Goal: Communication & Community: Participate in discussion

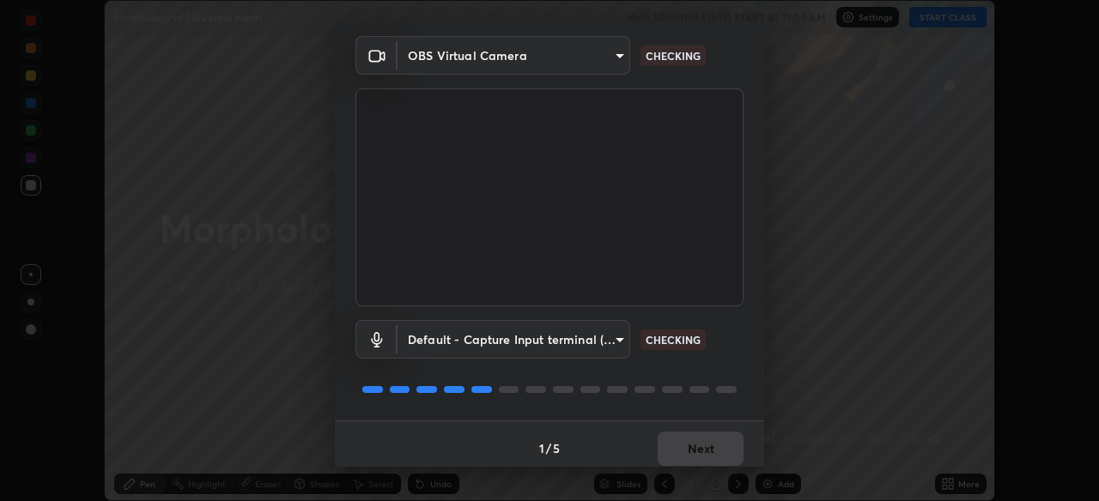
scroll to position [62, 0]
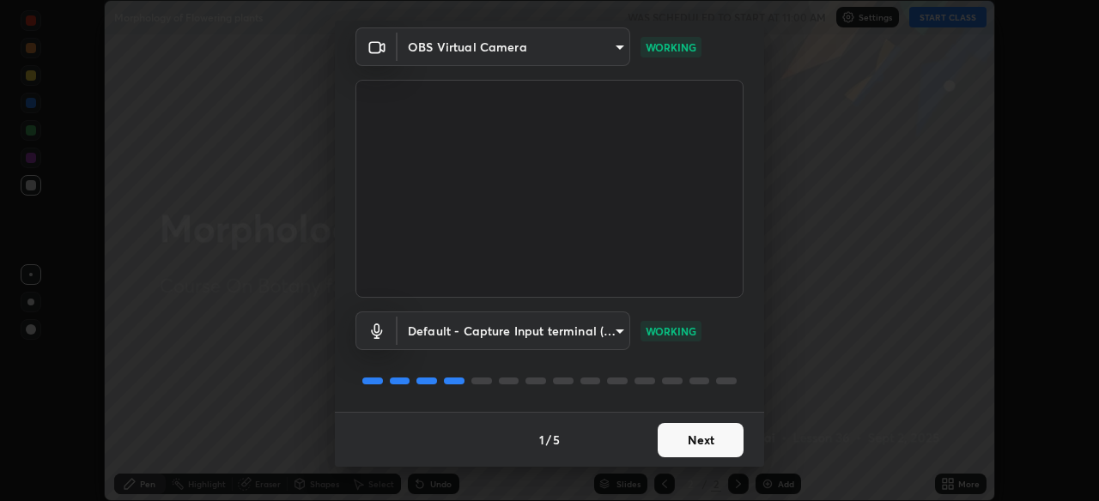
click at [721, 436] on button "Next" at bounding box center [701, 440] width 86 height 34
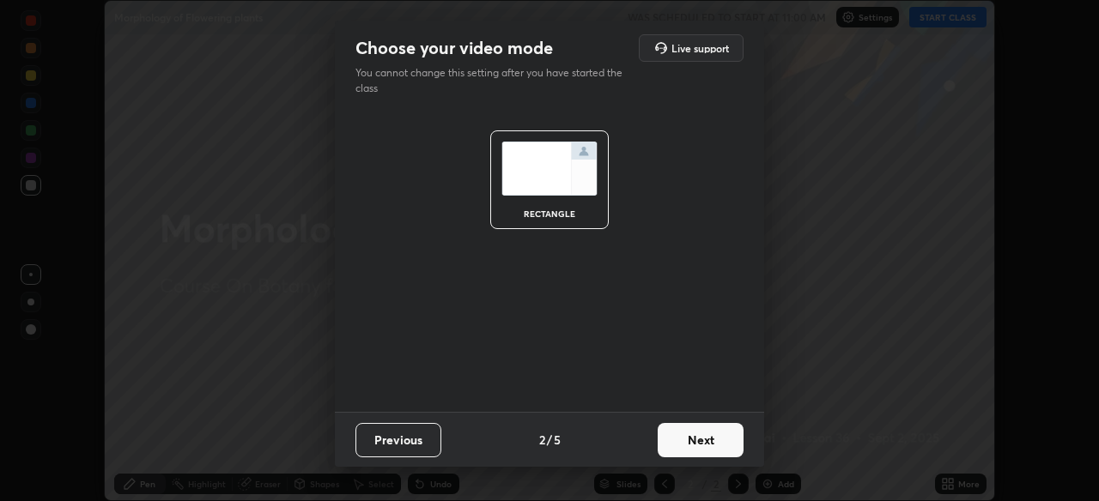
scroll to position [0, 0]
click at [726, 438] on button "Next" at bounding box center [701, 440] width 86 height 34
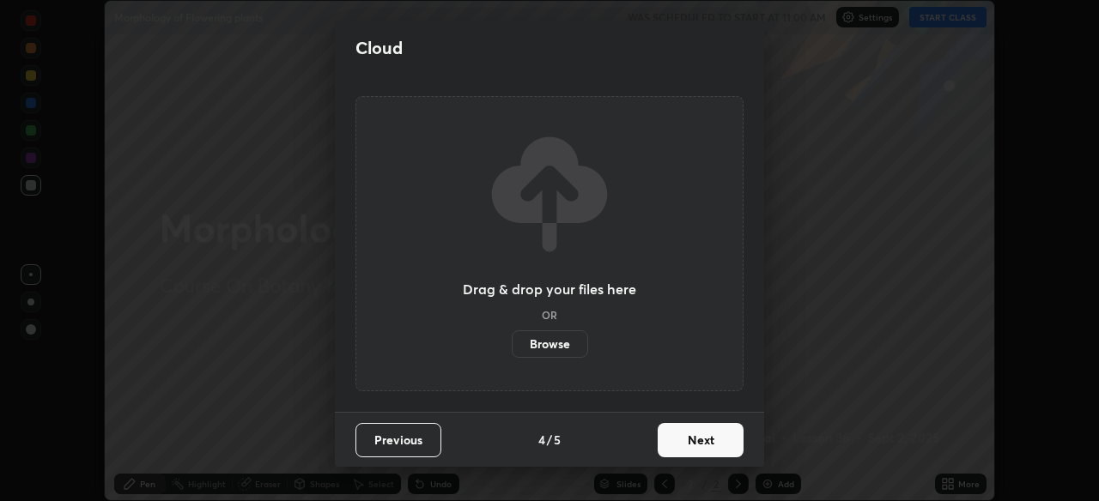
click at [741, 444] on button "Next" at bounding box center [701, 440] width 86 height 34
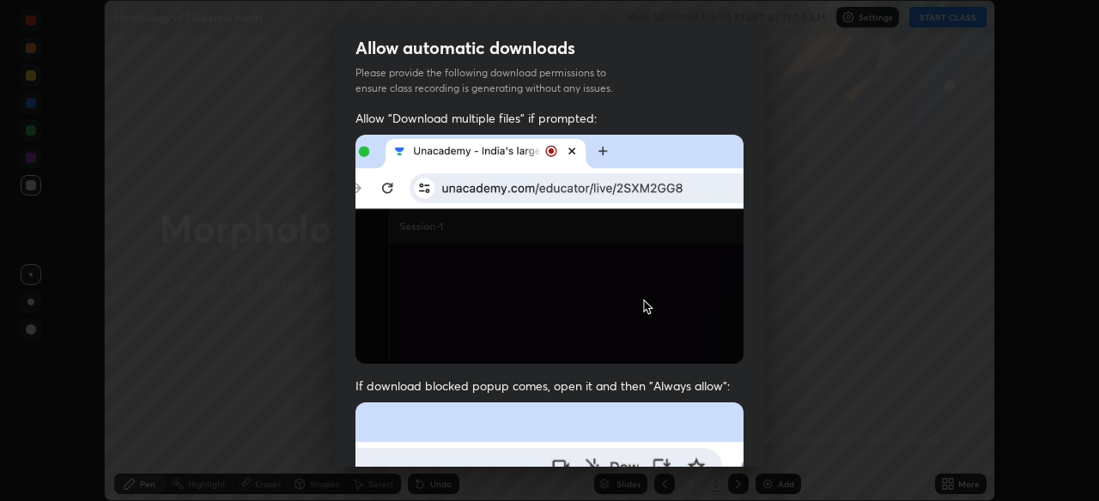
click at [744, 441] on div "Allow "Download multiple files" if prompted: If download blocked popup comes, o…" at bounding box center [549, 471] width 429 height 723
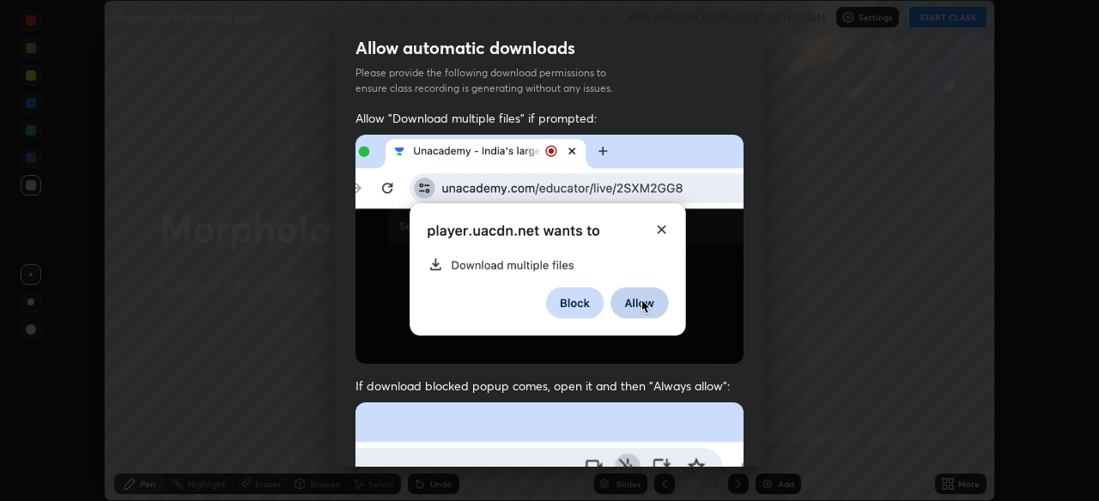
click at [744, 440] on div "Allow "Download multiple files" if prompted: If download blocked popup comes, o…" at bounding box center [549, 471] width 429 height 723
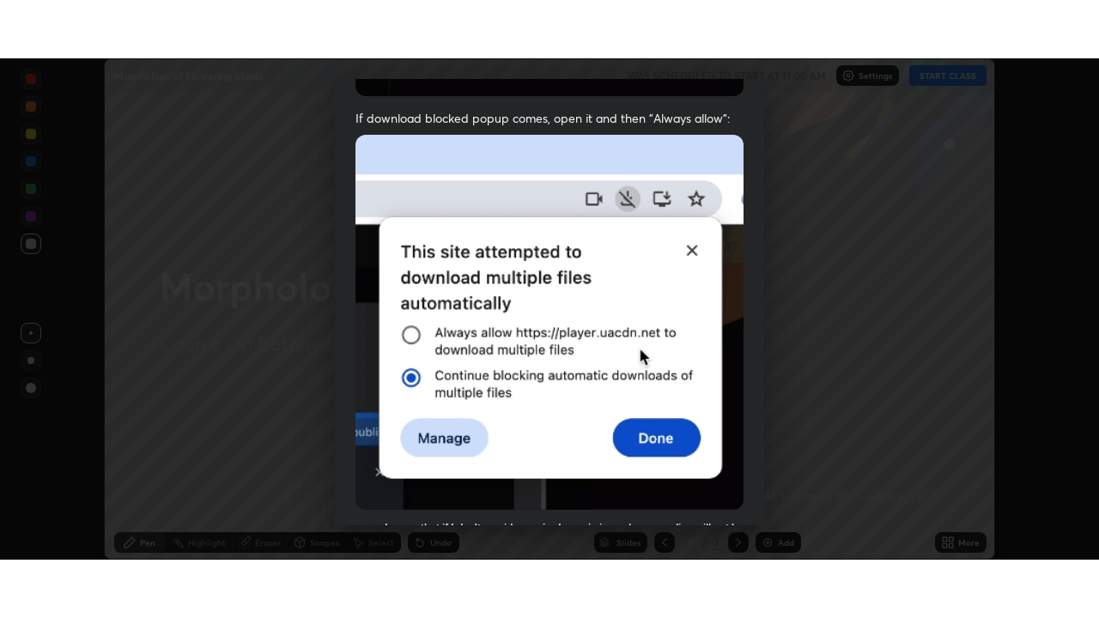
scroll to position [412, 0]
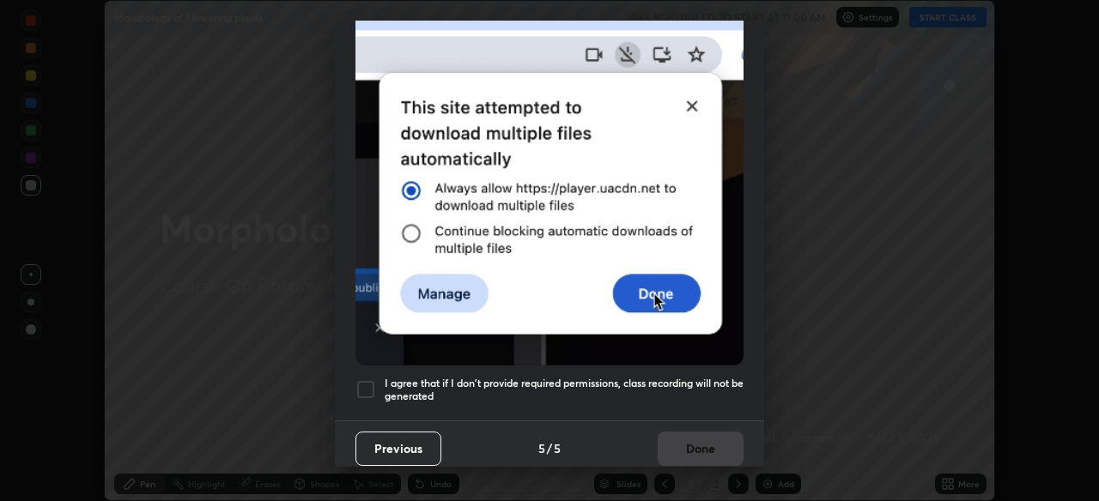
click at [715, 377] on h5 "I agree that if I don't provide required permissions, class recording will not …" at bounding box center [564, 390] width 359 height 27
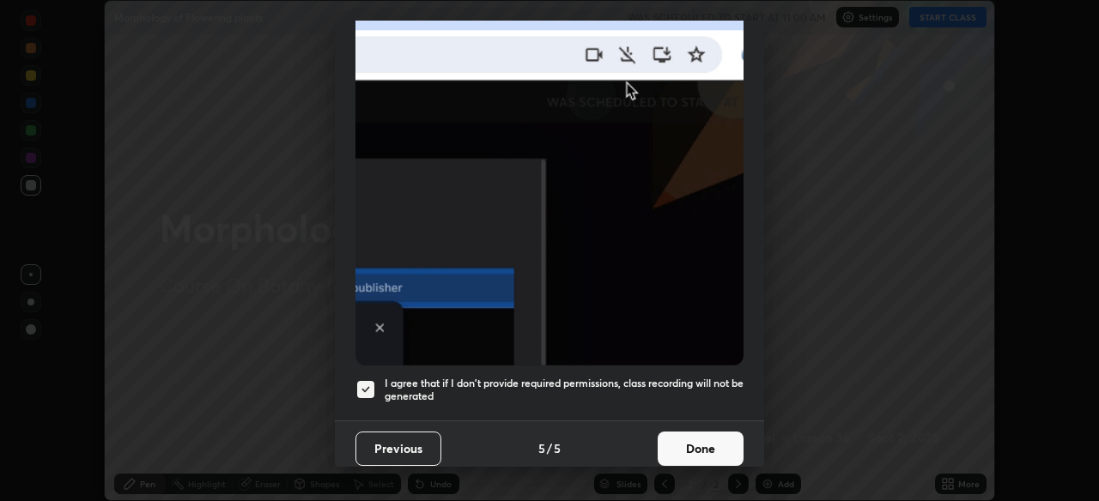
click at [717, 432] on button "Done" at bounding box center [701, 449] width 86 height 34
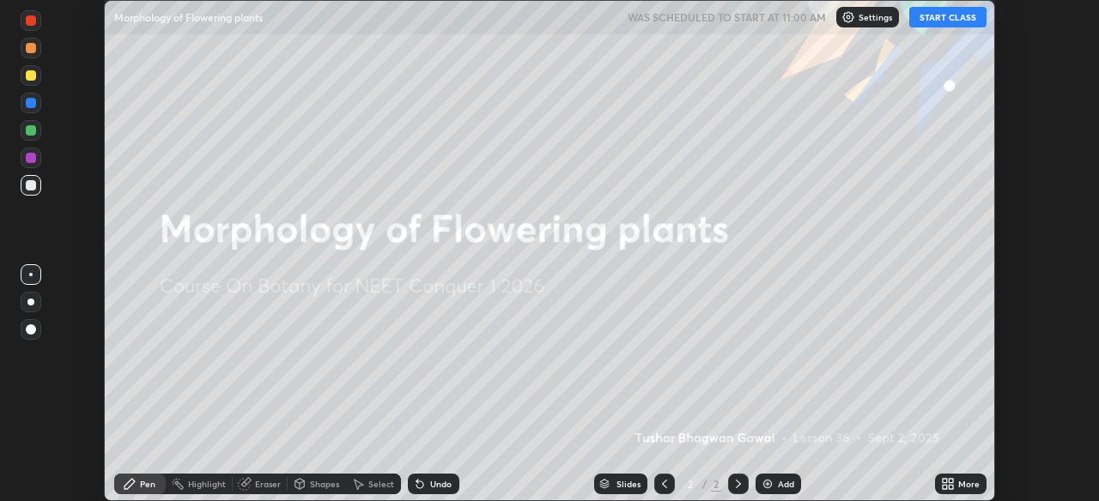
click at [951, 482] on icon at bounding box center [951, 481] width 4 height 4
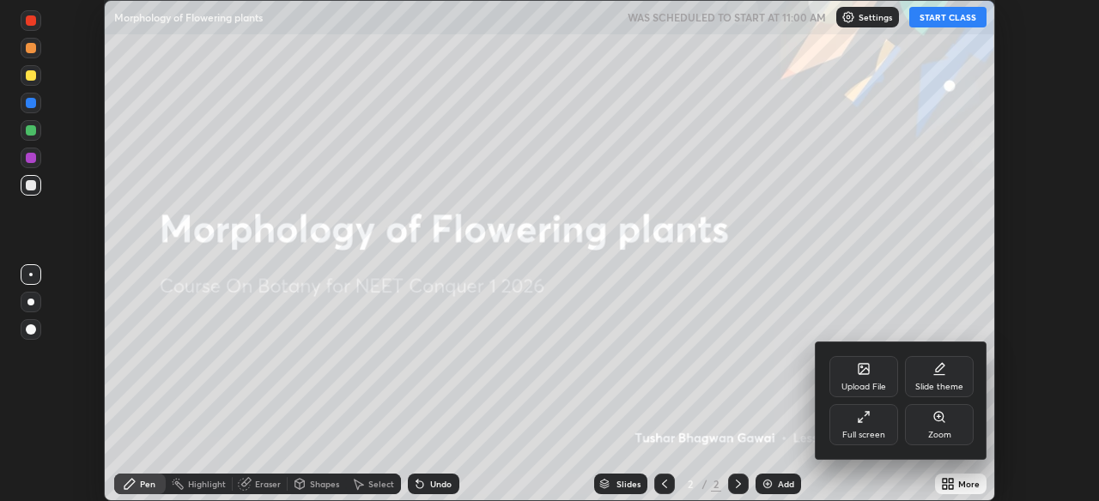
click at [857, 416] on icon at bounding box center [864, 417] width 14 height 14
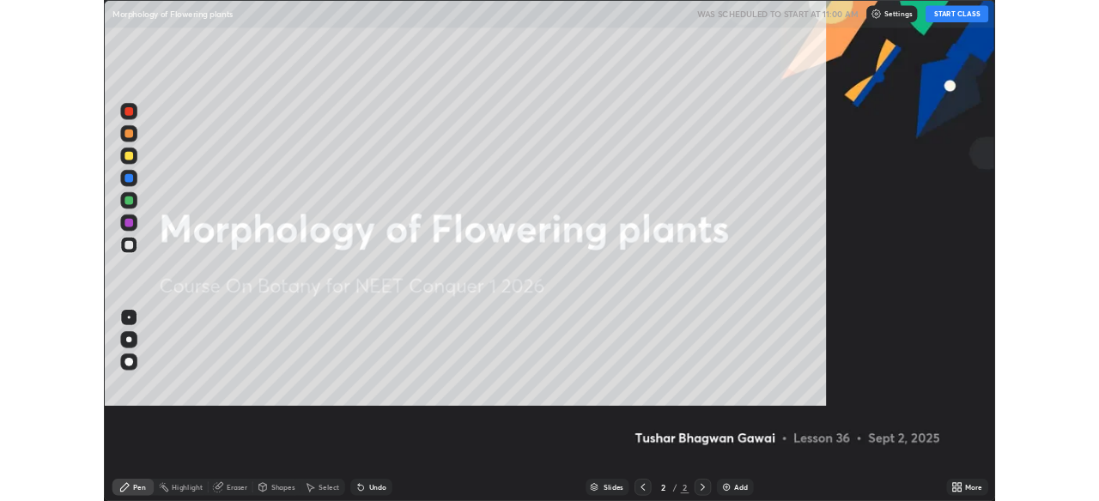
scroll to position [618, 1099]
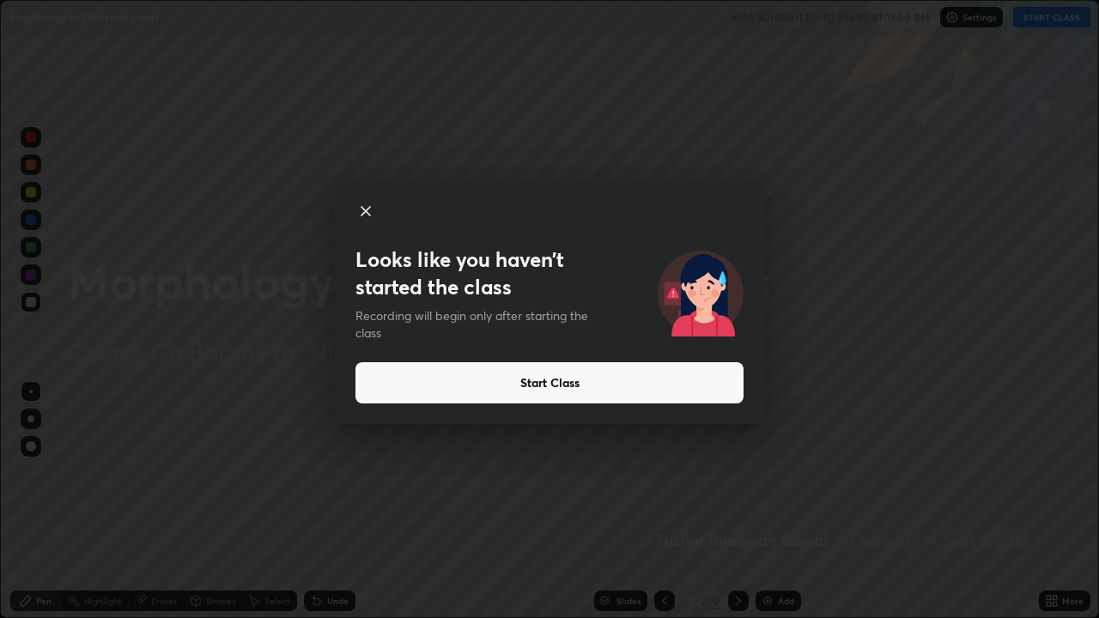
click at [563, 380] on button "Start Class" at bounding box center [550, 382] width 388 height 41
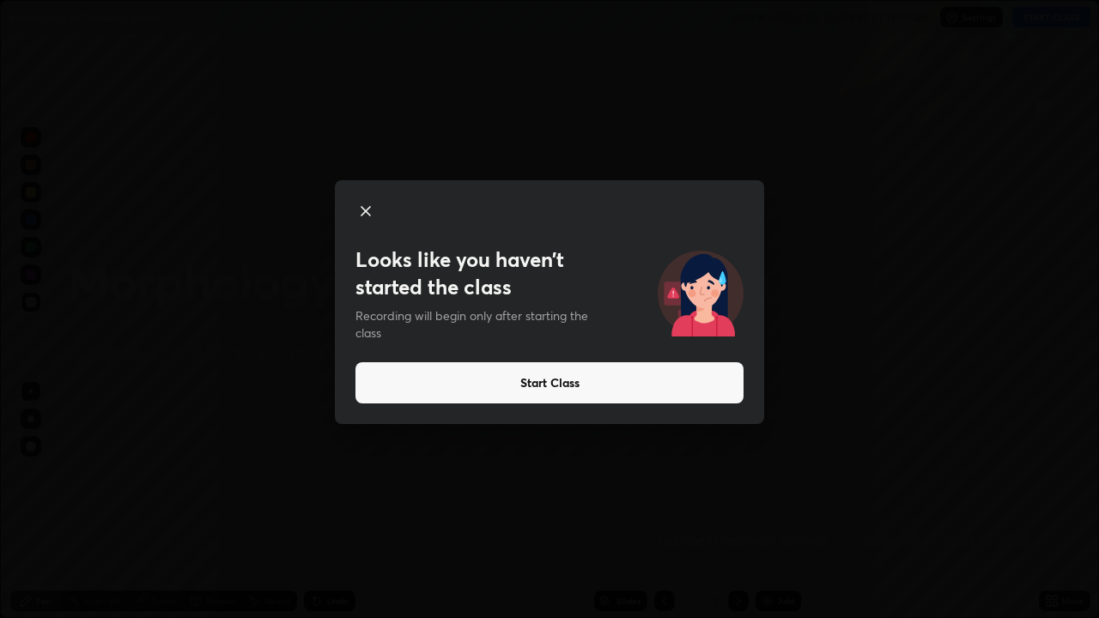
click at [641, 366] on div at bounding box center [549, 309] width 1099 height 618
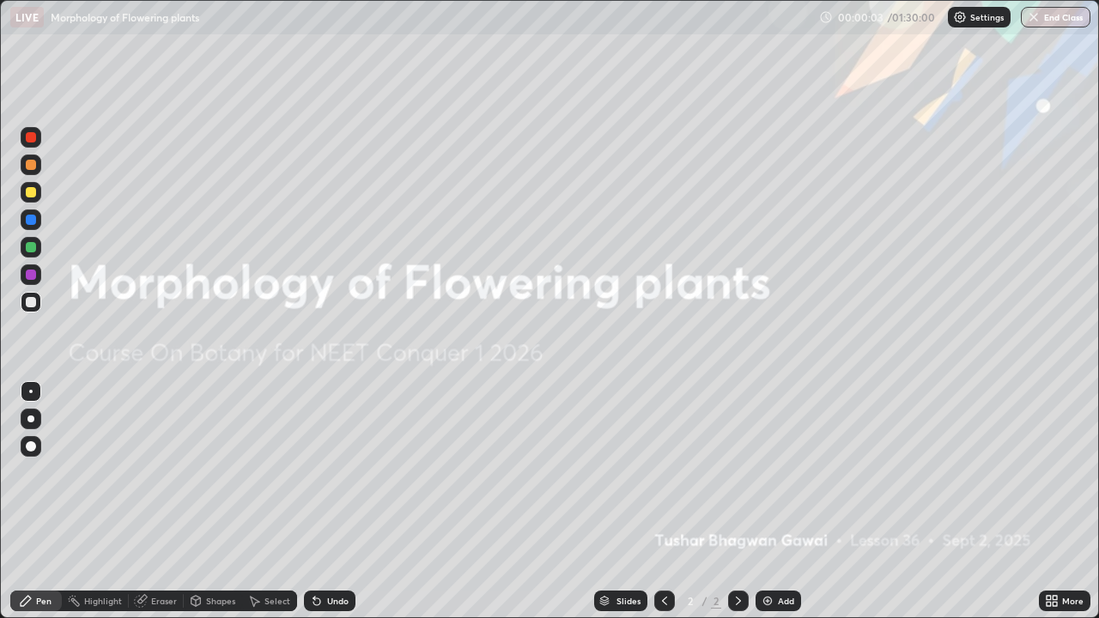
click at [766, 501] on img at bounding box center [768, 601] width 14 height 14
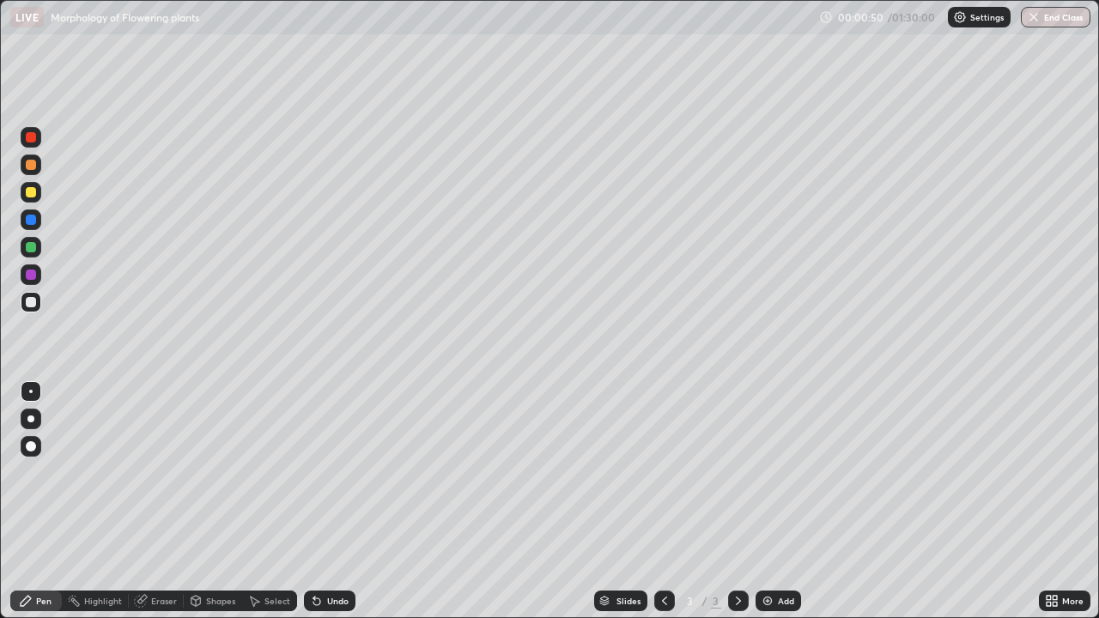
click at [328, 501] on div "Undo" at bounding box center [337, 601] width 21 height 9
click at [327, 501] on div "Undo" at bounding box center [337, 601] width 21 height 9
click at [329, 501] on div "Undo" at bounding box center [337, 601] width 21 height 9
click at [31, 196] on div at bounding box center [31, 192] width 10 height 10
click at [32, 302] on div at bounding box center [31, 302] width 10 height 10
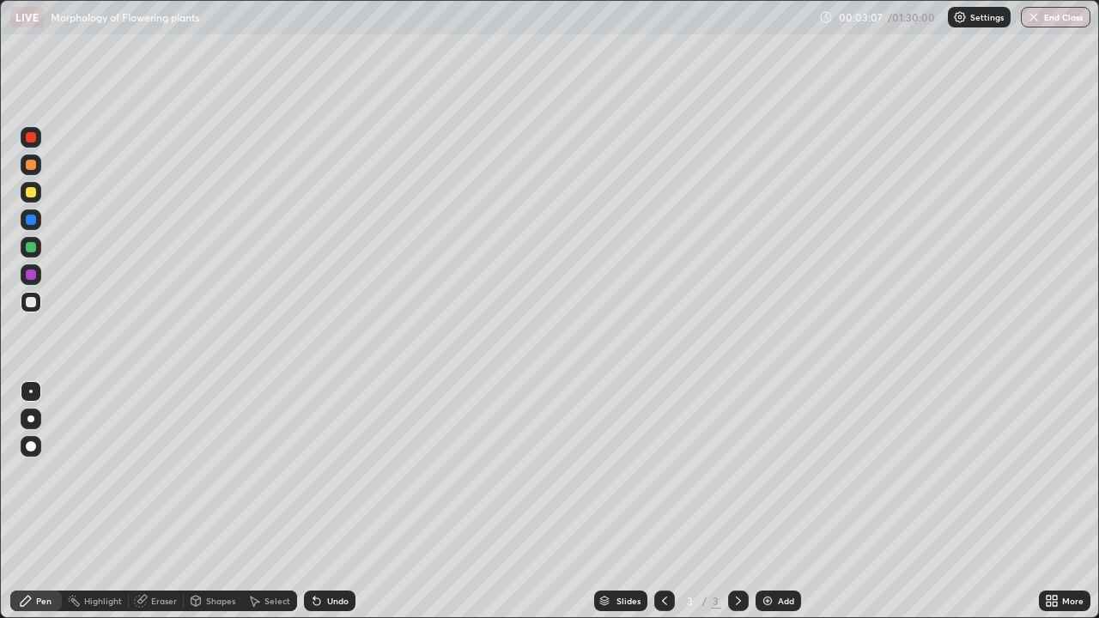
click at [32, 165] on div at bounding box center [31, 165] width 10 height 10
click at [37, 194] on div at bounding box center [31, 192] width 21 height 21
click at [33, 196] on div at bounding box center [31, 192] width 10 height 10
click at [33, 302] on div at bounding box center [31, 302] width 10 height 10
click at [770, 501] on img at bounding box center [768, 601] width 14 height 14
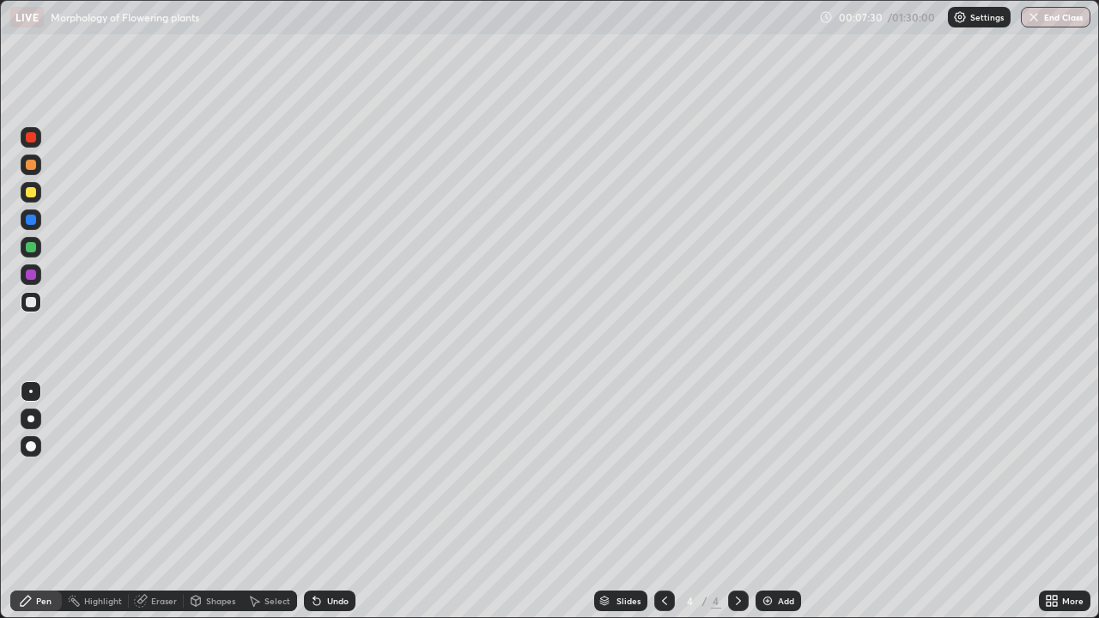
click at [31, 447] on div at bounding box center [31, 446] width 10 height 10
click at [32, 248] on div at bounding box center [31, 247] width 10 height 10
click at [32, 169] on div at bounding box center [31, 165] width 10 height 10
click at [333, 501] on div "Undo" at bounding box center [337, 601] width 21 height 9
click at [327, 501] on div "Undo" at bounding box center [337, 601] width 21 height 9
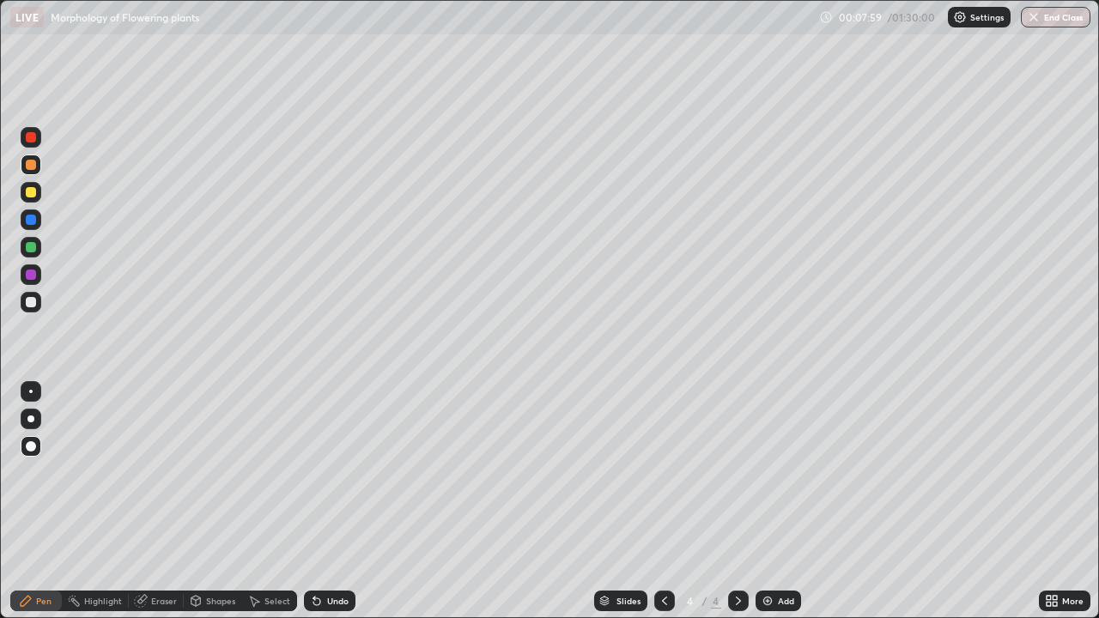
click at [31, 193] on div at bounding box center [31, 192] width 10 height 10
click at [331, 501] on div "Undo" at bounding box center [337, 601] width 21 height 9
click at [332, 501] on div "Undo" at bounding box center [337, 601] width 21 height 9
click at [31, 392] on div at bounding box center [30, 391] width 3 height 3
click at [40, 302] on div at bounding box center [31, 302] width 21 height 21
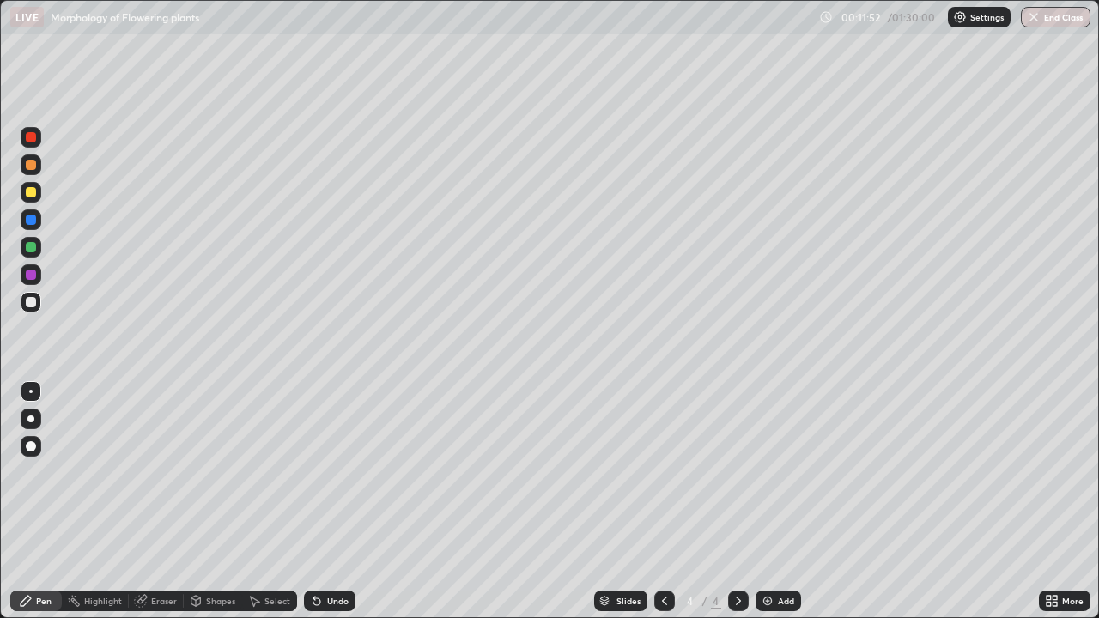
click at [673, 501] on div at bounding box center [664, 601] width 21 height 34
click at [337, 501] on div "Undo" at bounding box center [337, 601] width 21 height 9
click at [338, 501] on div "Undo" at bounding box center [337, 601] width 21 height 9
click at [339, 501] on div "Undo" at bounding box center [337, 601] width 21 height 9
click at [340, 501] on div "Undo" at bounding box center [337, 601] width 21 height 9
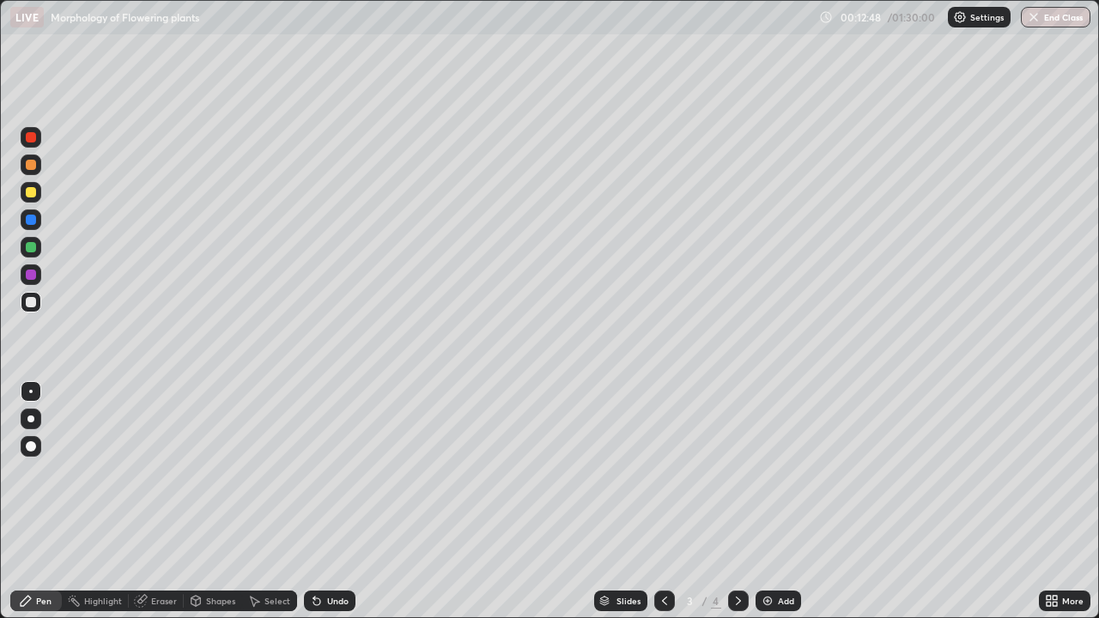
click at [339, 501] on div "Undo" at bounding box center [337, 601] width 21 height 9
click at [1048, 501] on icon at bounding box center [1049, 604] width 4 height 4
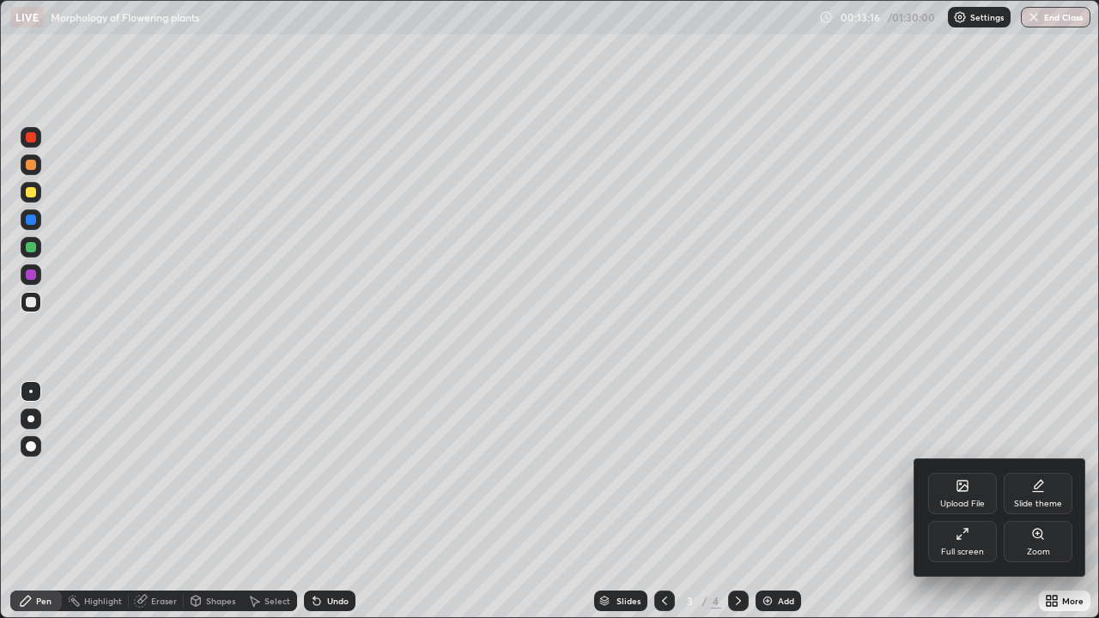
click at [973, 501] on div "Full screen" at bounding box center [962, 541] width 69 height 41
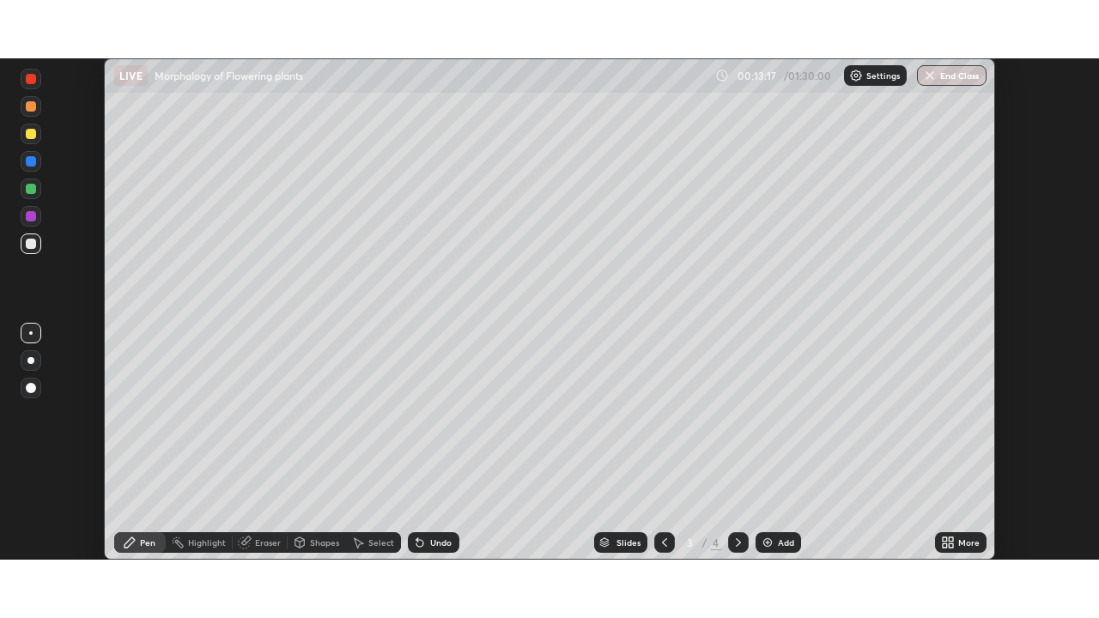
scroll to position [85369, 84771]
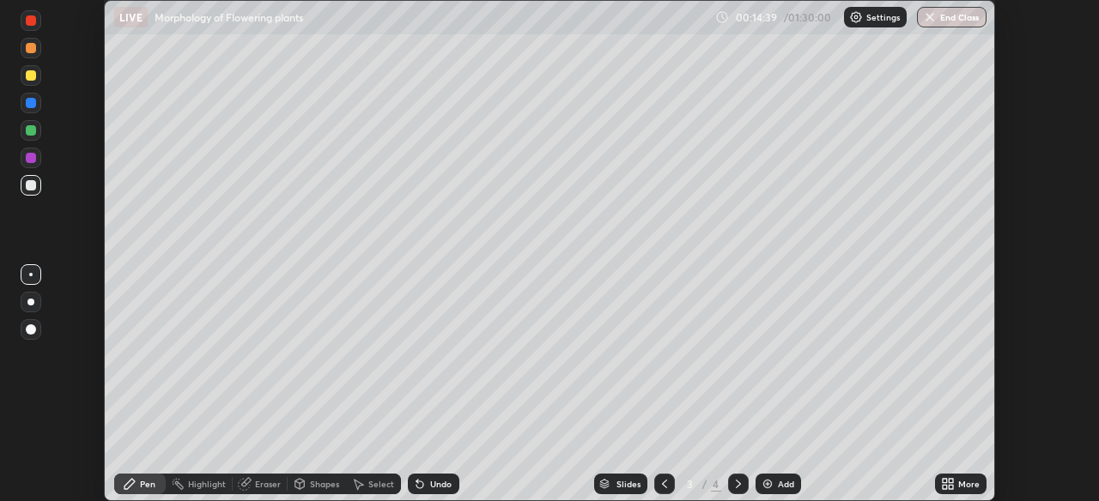
click at [949, 486] on icon at bounding box center [951, 487] width 4 height 4
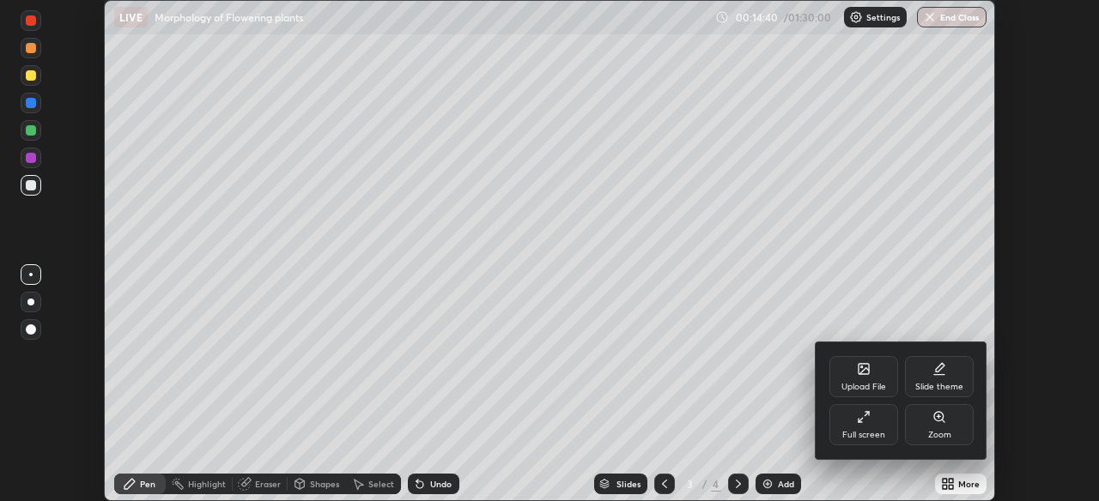
click at [872, 428] on div "Full screen" at bounding box center [864, 424] width 69 height 41
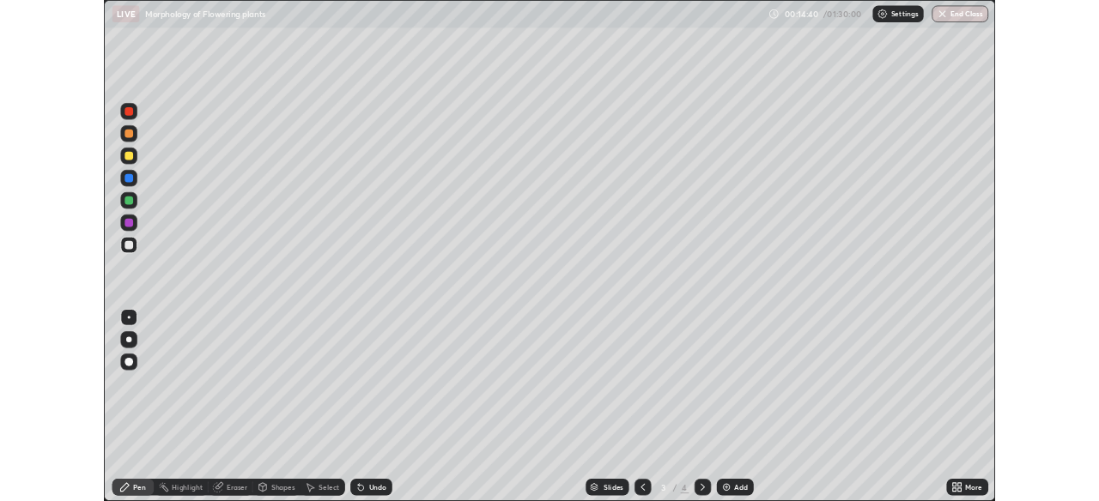
scroll to position [618, 1099]
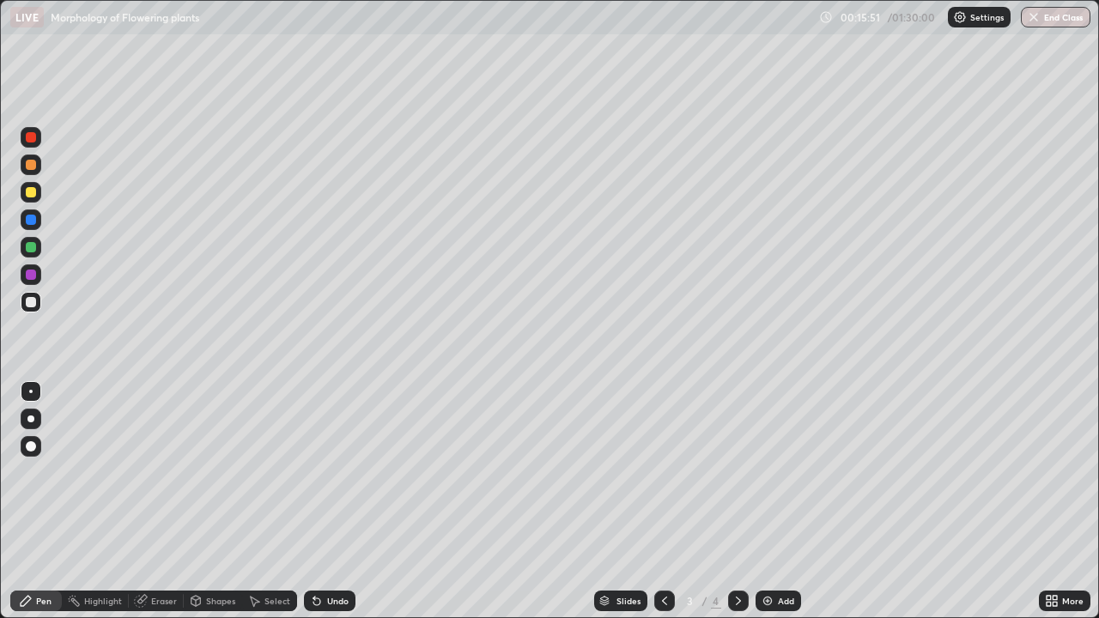
click at [764, 501] on img at bounding box center [768, 601] width 14 height 14
click at [768, 501] on img at bounding box center [768, 601] width 14 height 14
click at [327, 501] on div "Undo" at bounding box center [337, 601] width 21 height 9
click at [32, 193] on div at bounding box center [31, 192] width 10 height 10
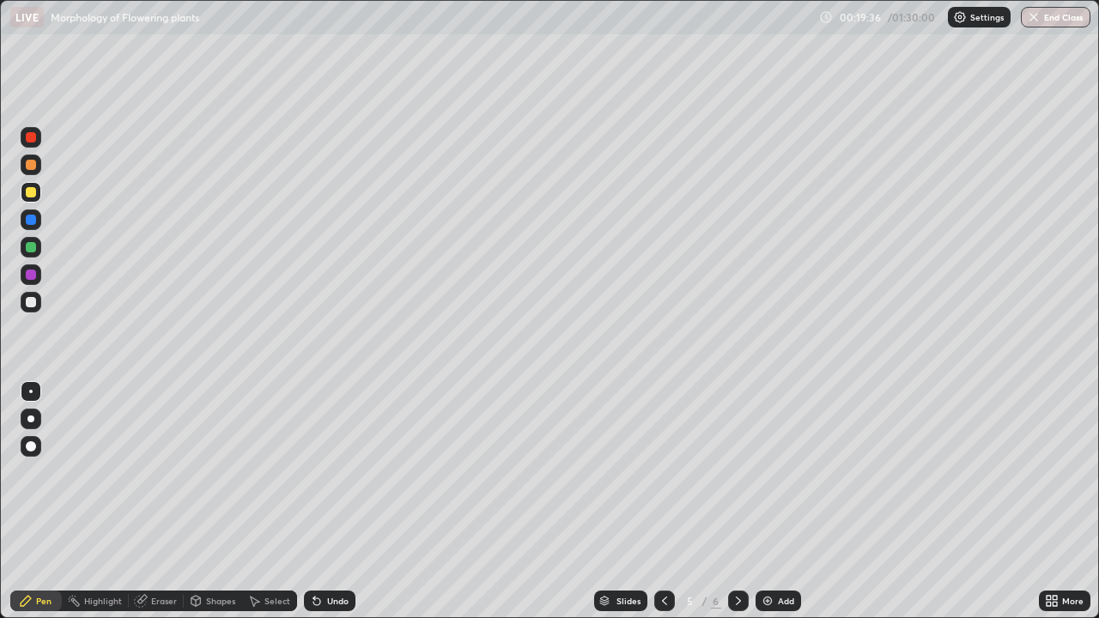
click at [765, 501] on img at bounding box center [768, 601] width 14 height 14
click at [32, 302] on div at bounding box center [31, 302] width 10 height 10
click at [40, 192] on div at bounding box center [31, 192] width 21 height 21
click at [32, 246] on div at bounding box center [31, 247] width 10 height 10
click at [30, 191] on div at bounding box center [31, 192] width 10 height 10
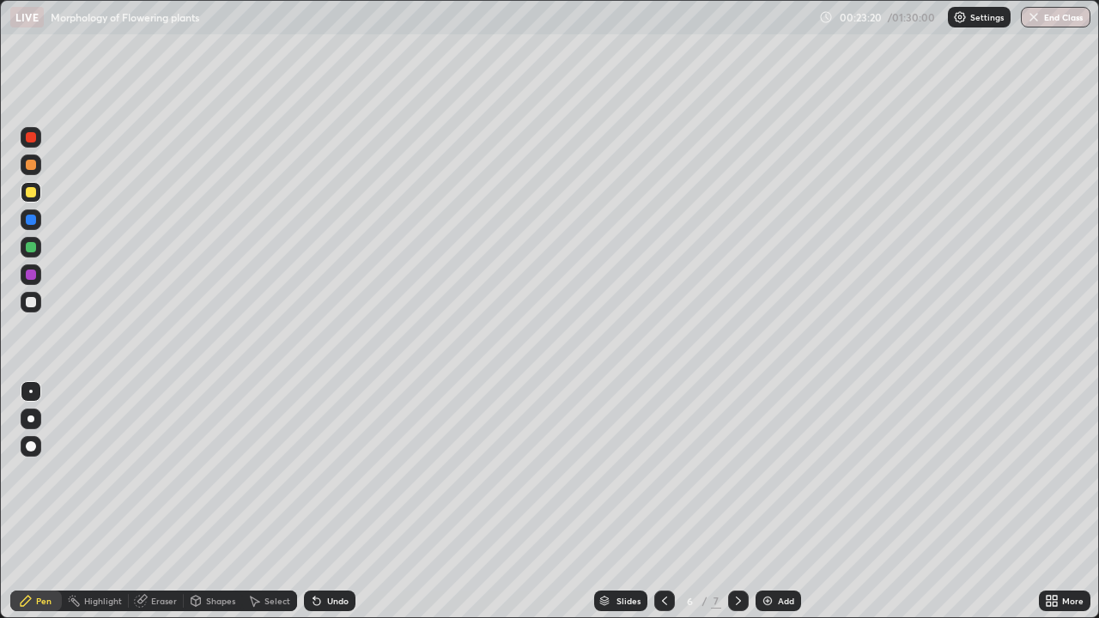
click at [769, 501] on img at bounding box center [768, 601] width 14 height 14
click at [31, 301] on div at bounding box center [31, 302] width 10 height 10
click at [328, 501] on div "Undo" at bounding box center [337, 601] width 21 height 9
click at [331, 501] on div "Undo" at bounding box center [337, 601] width 21 height 9
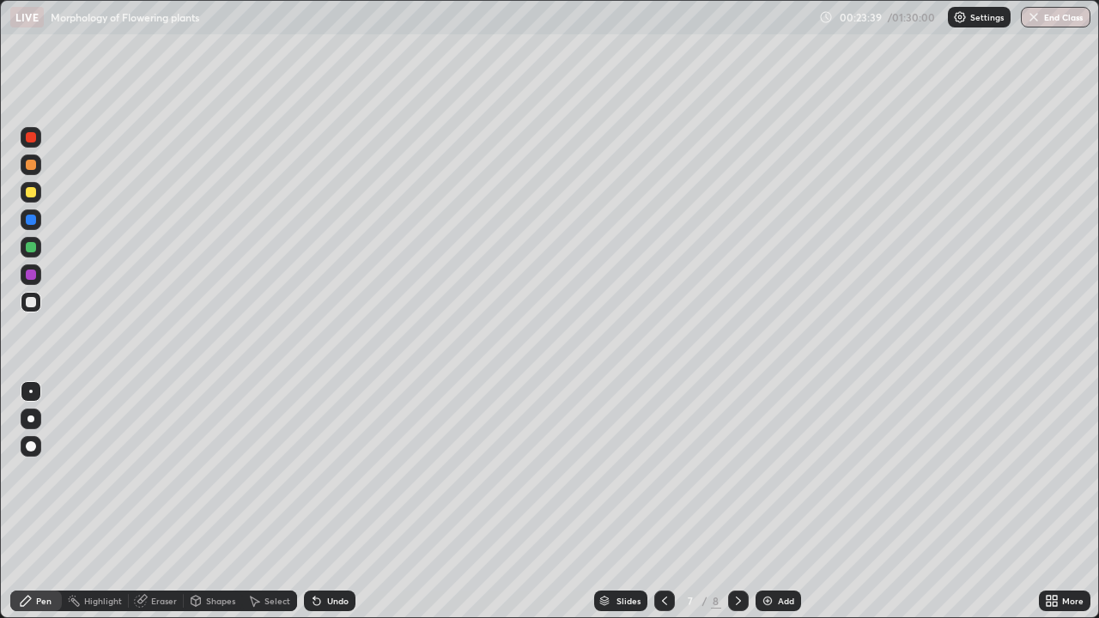
click at [336, 501] on div "Undo" at bounding box center [337, 601] width 21 height 9
click at [662, 501] on icon at bounding box center [665, 601] width 14 height 14
click at [659, 501] on div at bounding box center [664, 601] width 21 height 21
click at [729, 501] on div at bounding box center [738, 601] width 21 height 21
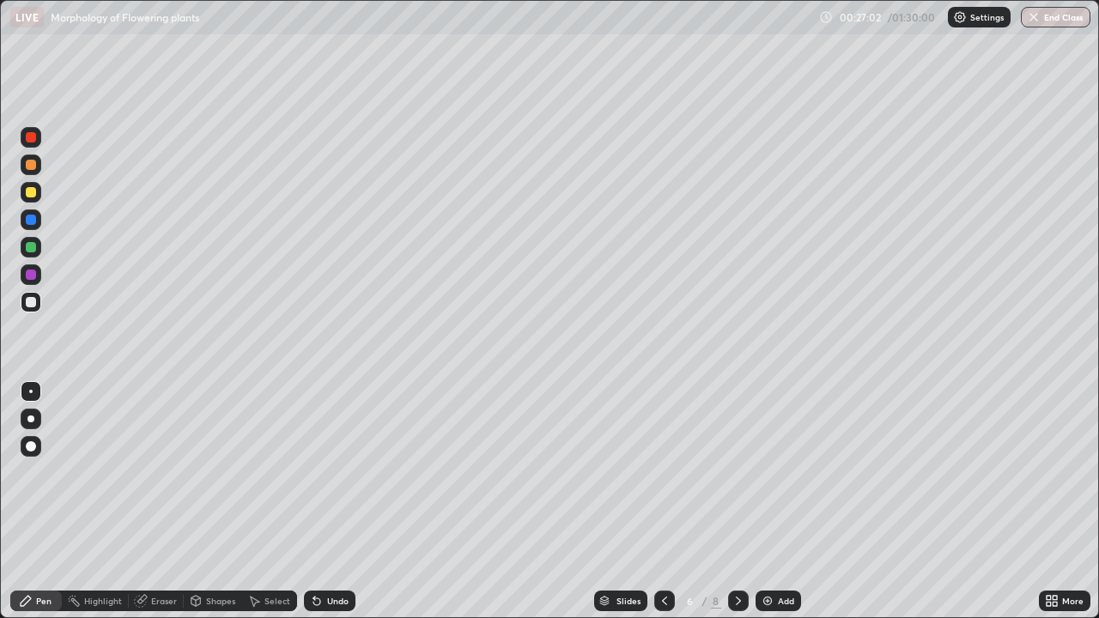
click at [735, 501] on icon at bounding box center [739, 601] width 14 height 14
click at [762, 501] on img at bounding box center [768, 601] width 14 height 14
click at [40, 194] on div at bounding box center [31, 192] width 21 height 21
click at [327, 501] on div "Undo" at bounding box center [337, 601] width 21 height 9
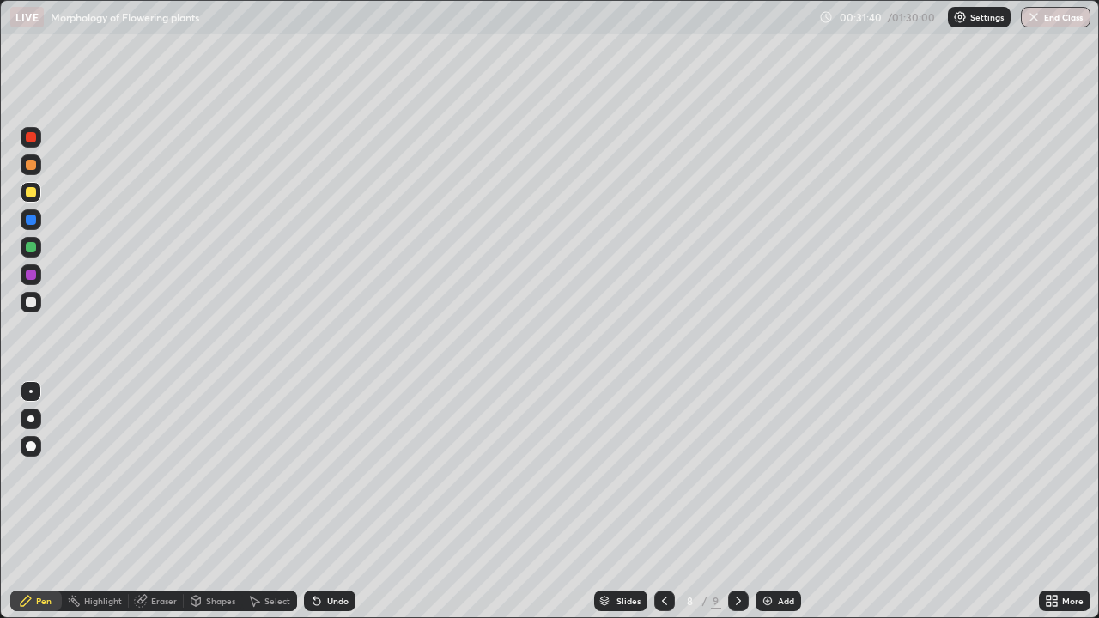
click at [325, 501] on div "Undo" at bounding box center [330, 601] width 52 height 21
click at [322, 501] on div "Undo" at bounding box center [330, 601] width 52 height 21
click at [327, 501] on div "Undo" at bounding box center [337, 601] width 21 height 9
click at [28, 196] on div at bounding box center [31, 192] width 10 height 10
click at [33, 252] on div at bounding box center [31, 247] width 10 height 10
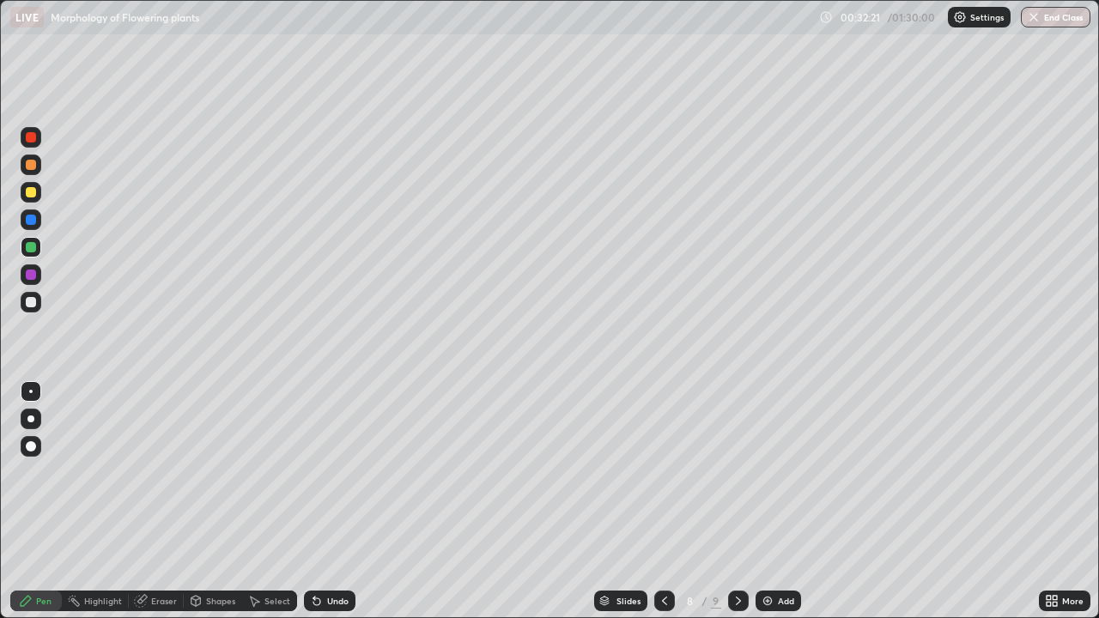
click at [32, 193] on div at bounding box center [31, 192] width 10 height 10
click at [737, 501] on icon at bounding box center [739, 601] width 14 height 14
click at [673, 501] on div at bounding box center [664, 601] width 21 height 21
click at [766, 501] on img at bounding box center [768, 601] width 14 height 14
click at [31, 248] on div at bounding box center [31, 247] width 10 height 10
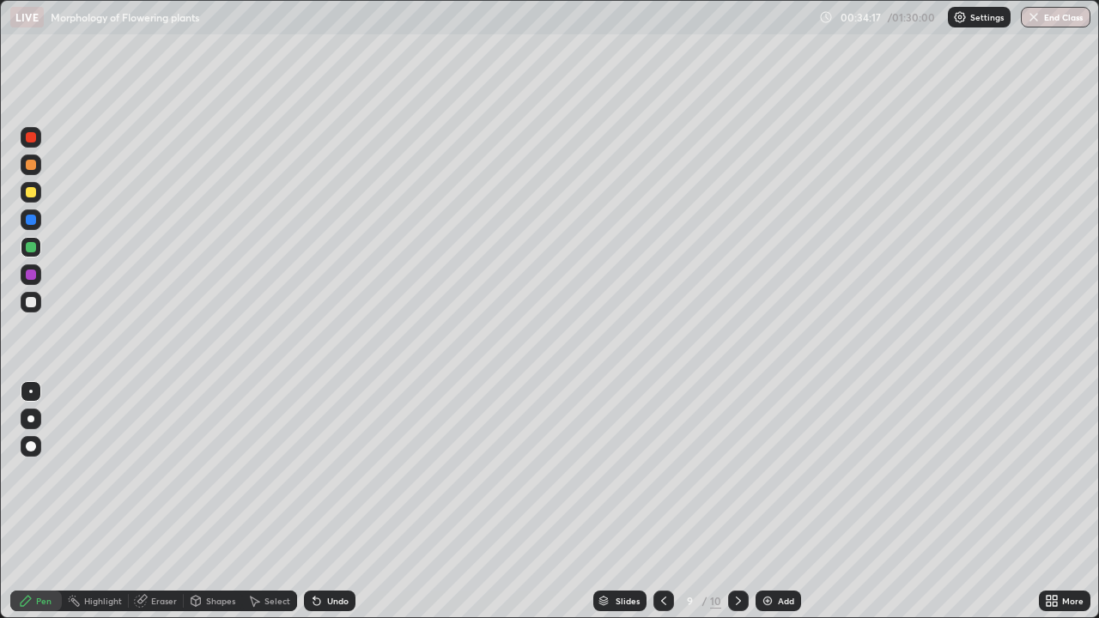
click at [32, 195] on div at bounding box center [31, 192] width 10 height 10
click at [34, 163] on div at bounding box center [31, 165] width 10 height 10
click at [756, 501] on div "Add" at bounding box center [779, 601] width 46 height 21
click at [27, 305] on div at bounding box center [31, 302] width 10 height 10
click at [32, 192] on div at bounding box center [31, 192] width 10 height 10
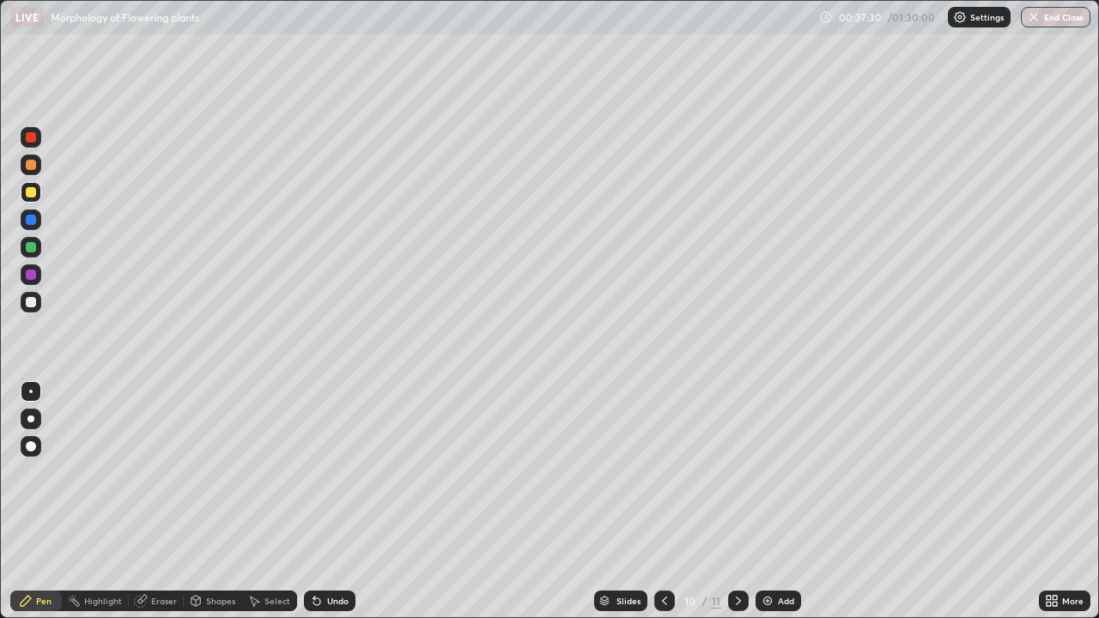
click at [1048, 501] on icon at bounding box center [1049, 604] width 4 height 4
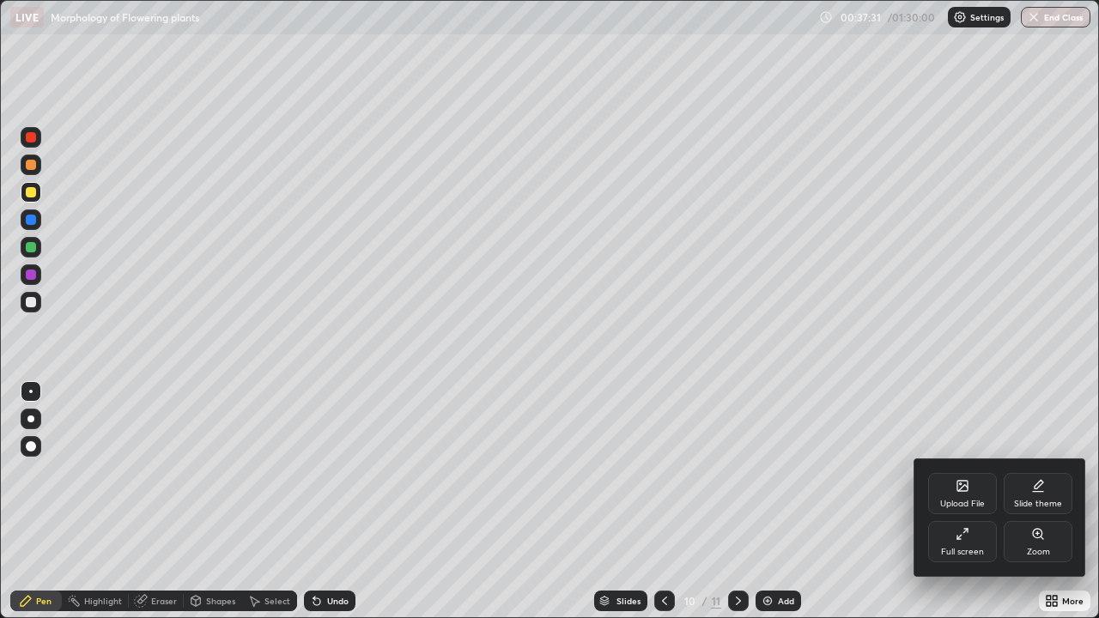
click at [963, 501] on icon at bounding box center [963, 534] width 14 height 14
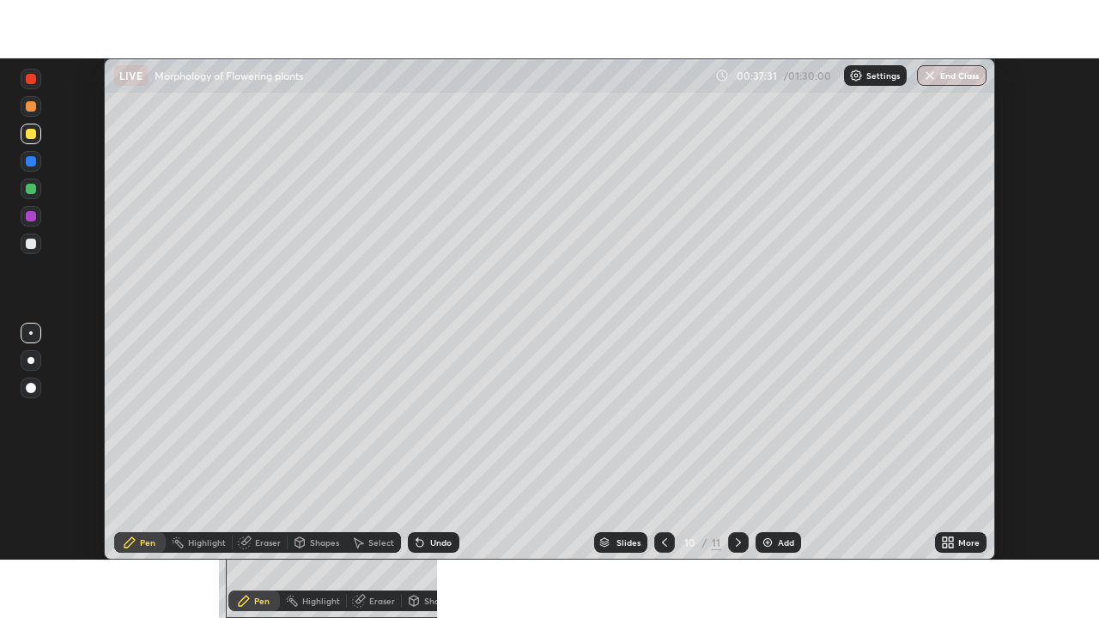
scroll to position [85369, 84771]
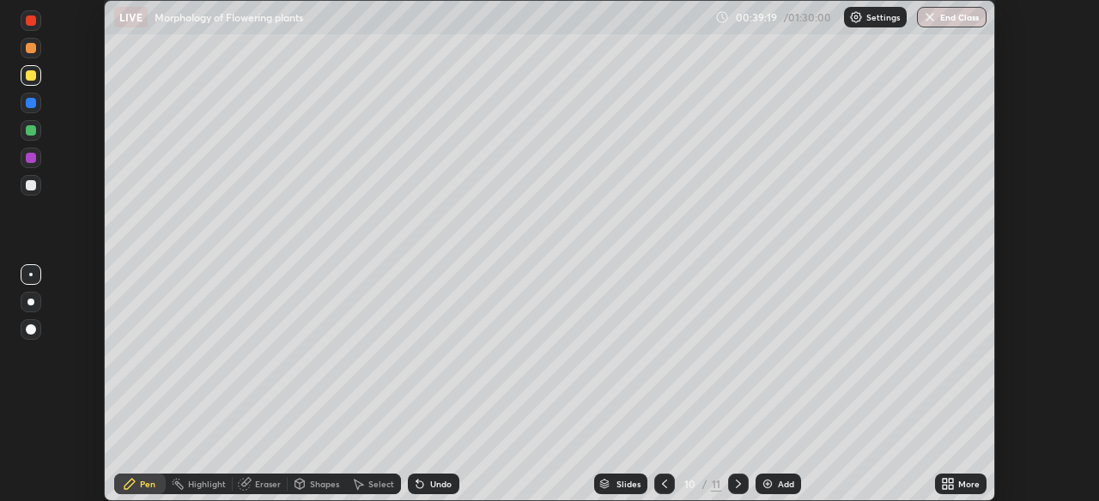
click at [954, 484] on icon at bounding box center [948, 484] width 14 height 14
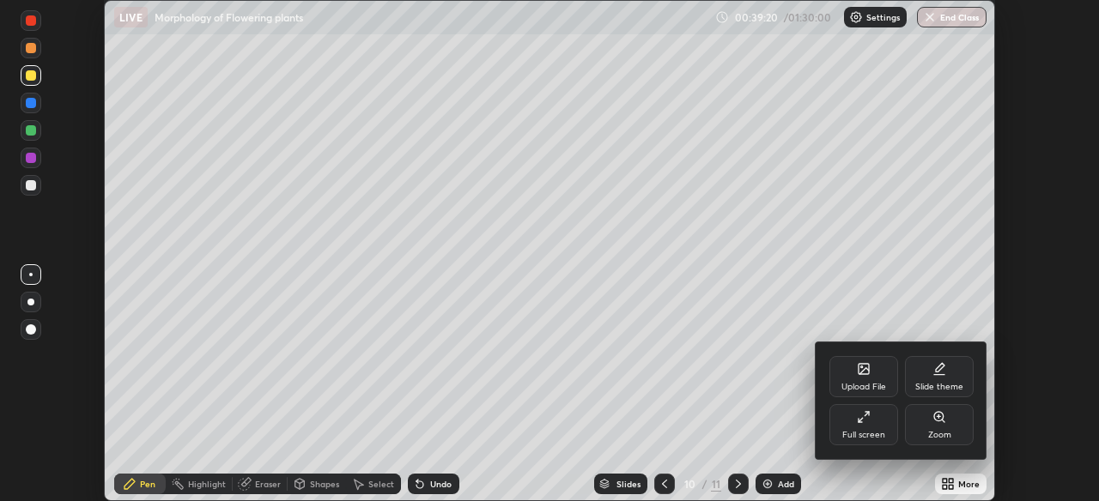
click at [863, 431] on div "Full screen" at bounding box center [863, 435] width 43 height 9
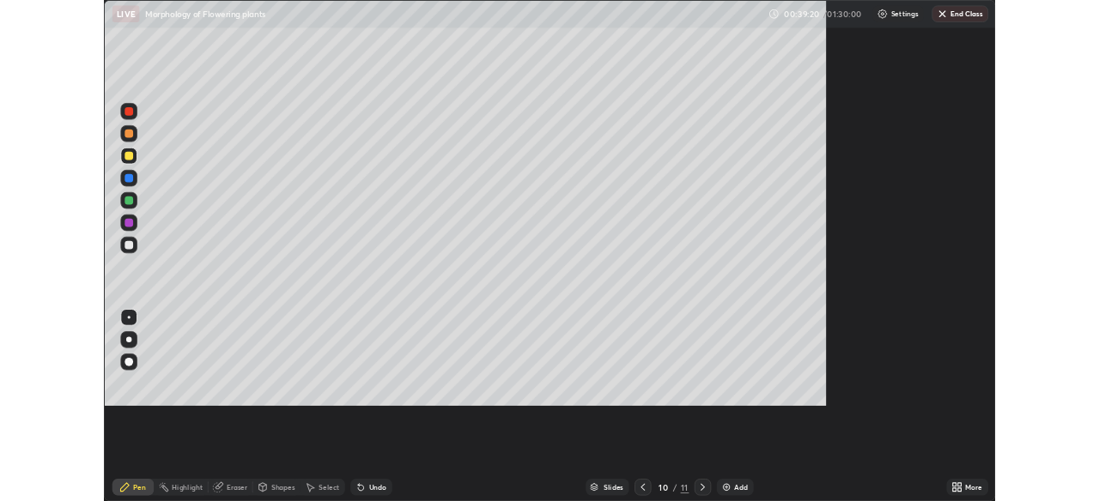
scroll to position [618, 1099]
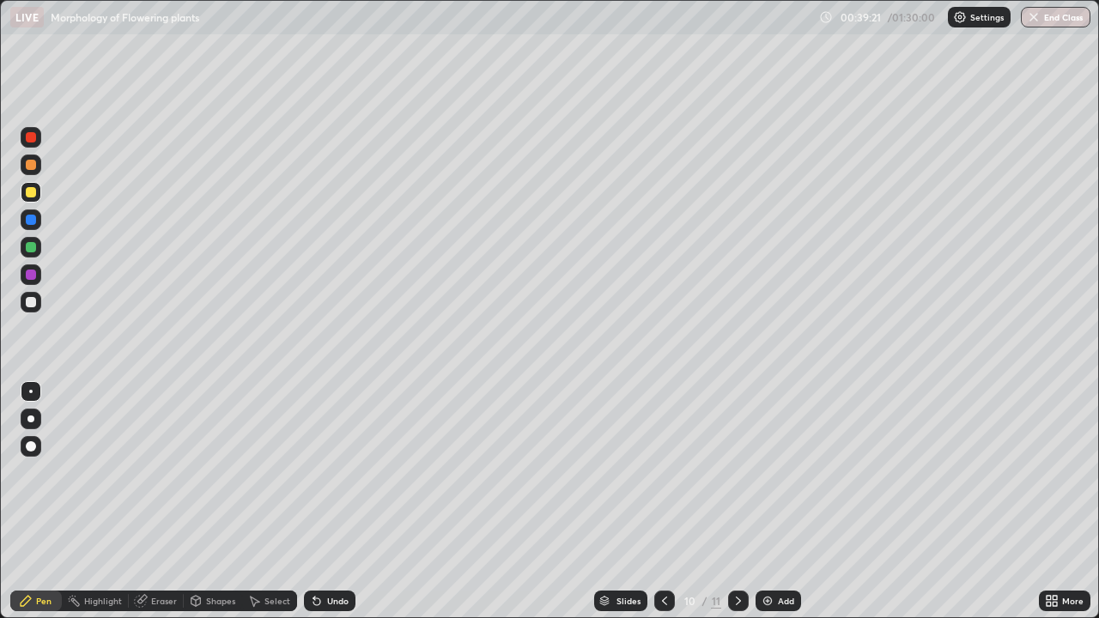
click at [771, 501] on img at bounding box center [768, 601] width 14 height 14
click at [32, 301] on div at bounding box center [31, 302] width 10 height 10
click at [339, 501] on div "Undo" at bounding box center [337, 601] width 21 height 9
click at [332, 501] on div "Undo" at bounding box center [337, 601] width 21 height 9
click at [1049, 501] on icon at bounding box center [1052, 601] width 14 height 14
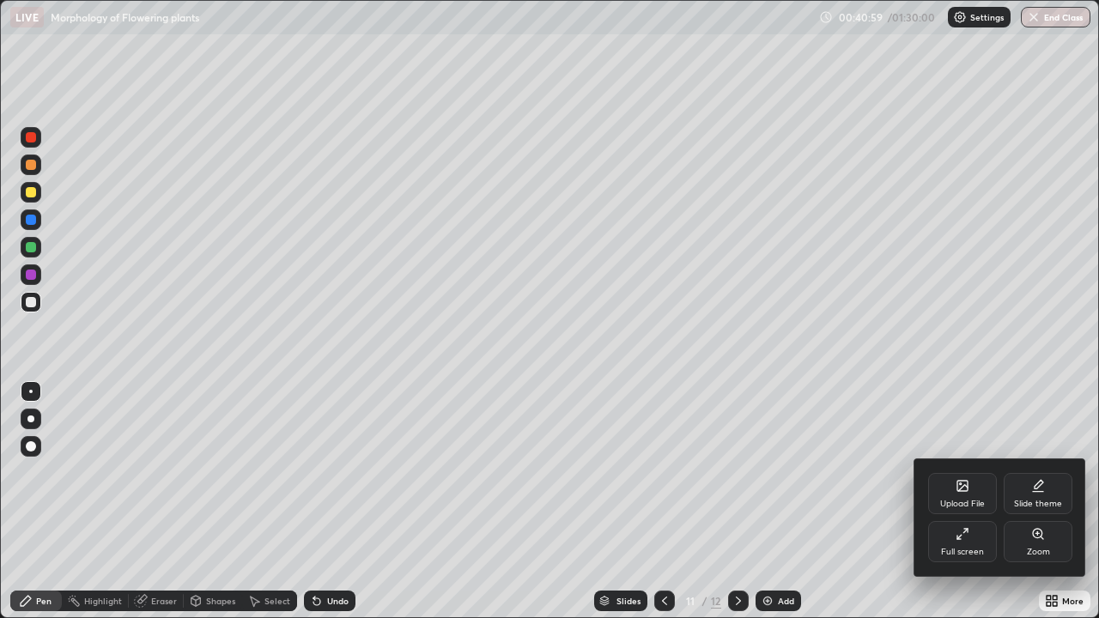
click at [953, 501] on div "Full screen" at bounding box center [962, 541] width 69 height 41
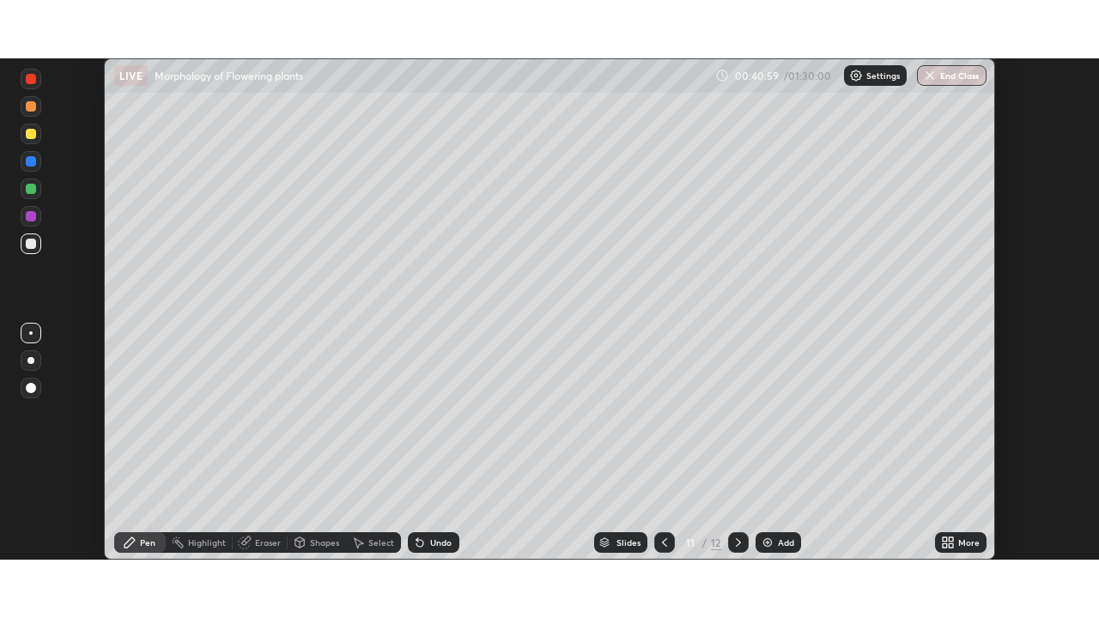
scroll to position [85369, 84771]
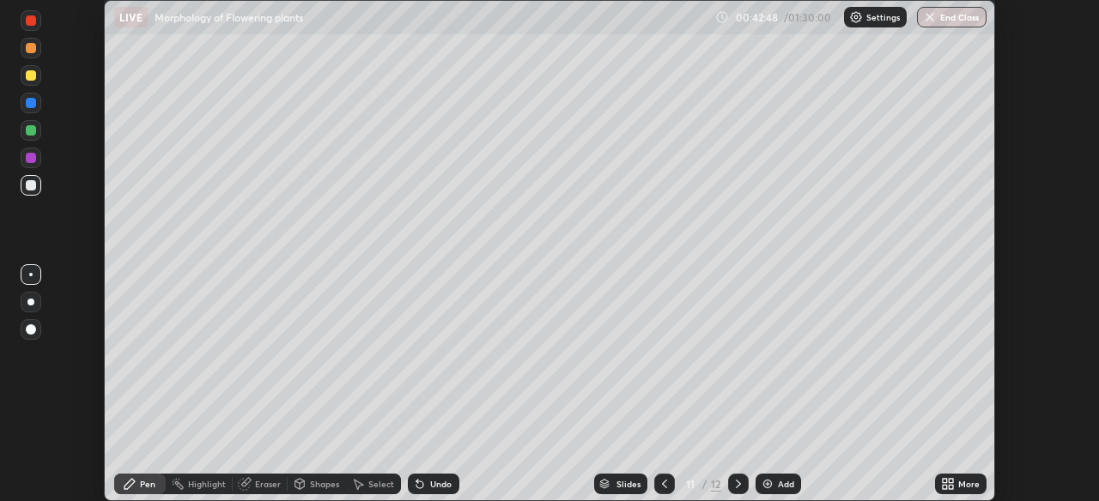
click at [955, 483] on div "More" at bounding box center [961, 484] width 52 height 21
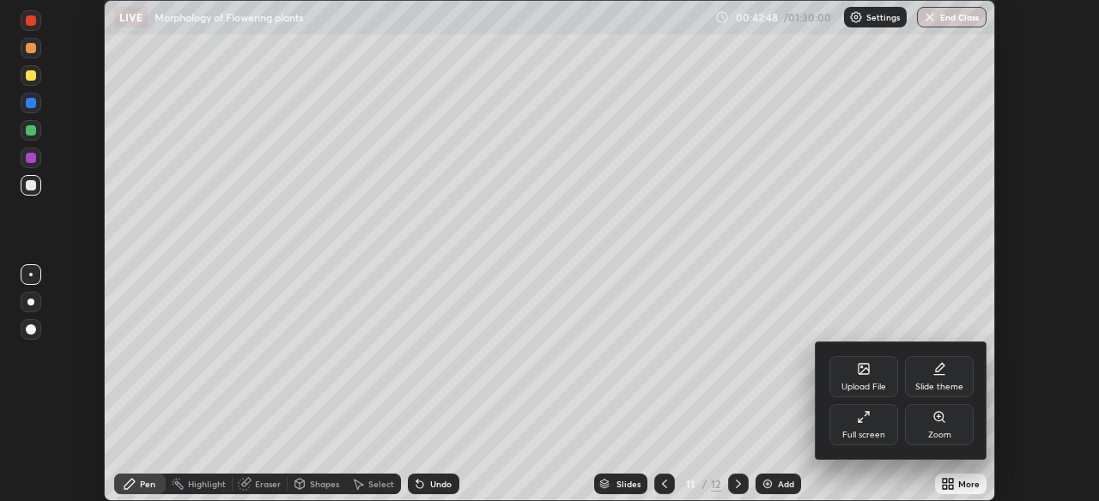
click at [874, 436] on div "Full screen" at bounding box center [863, 435] width 43 height 9
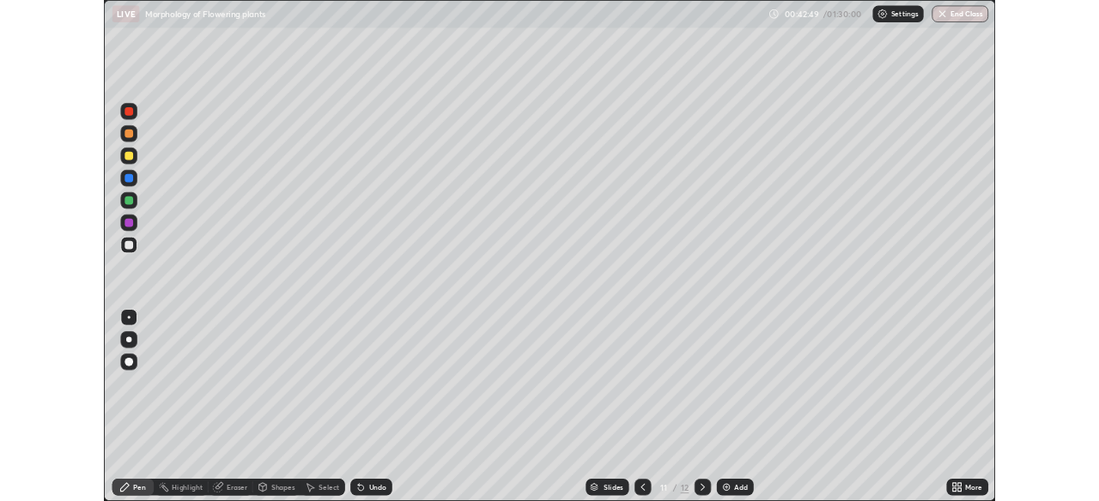
scroll to position [618, 1099]
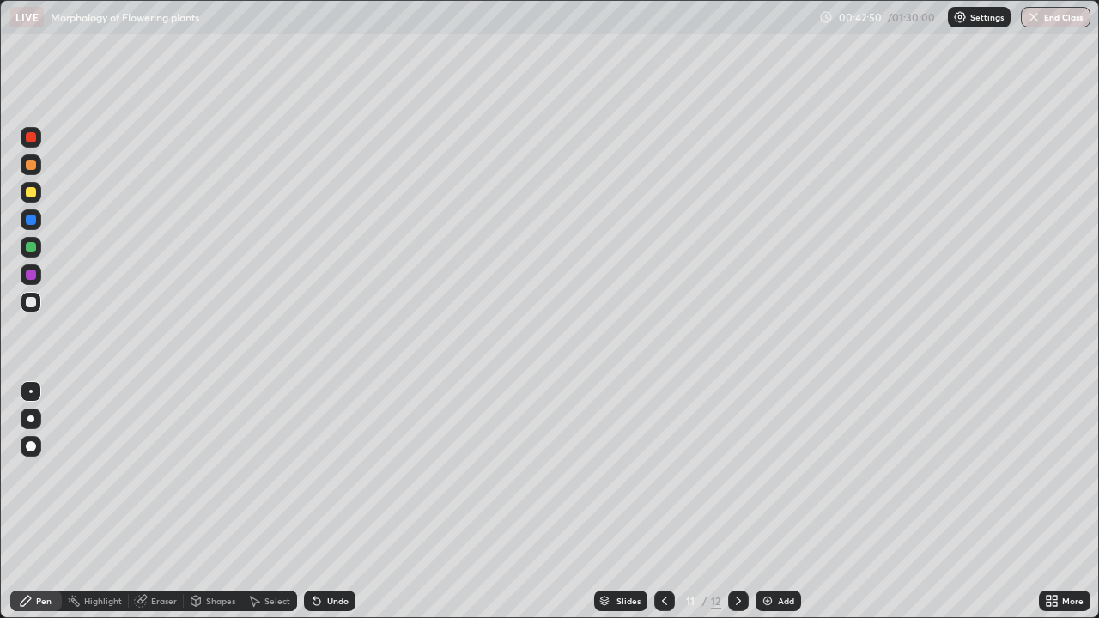
click at [767, 501] on img at bounding box center [768, 601] width 14 height 14
click at [1048, 501] on icon at bounding box center [1049, 598] width 4 height 4
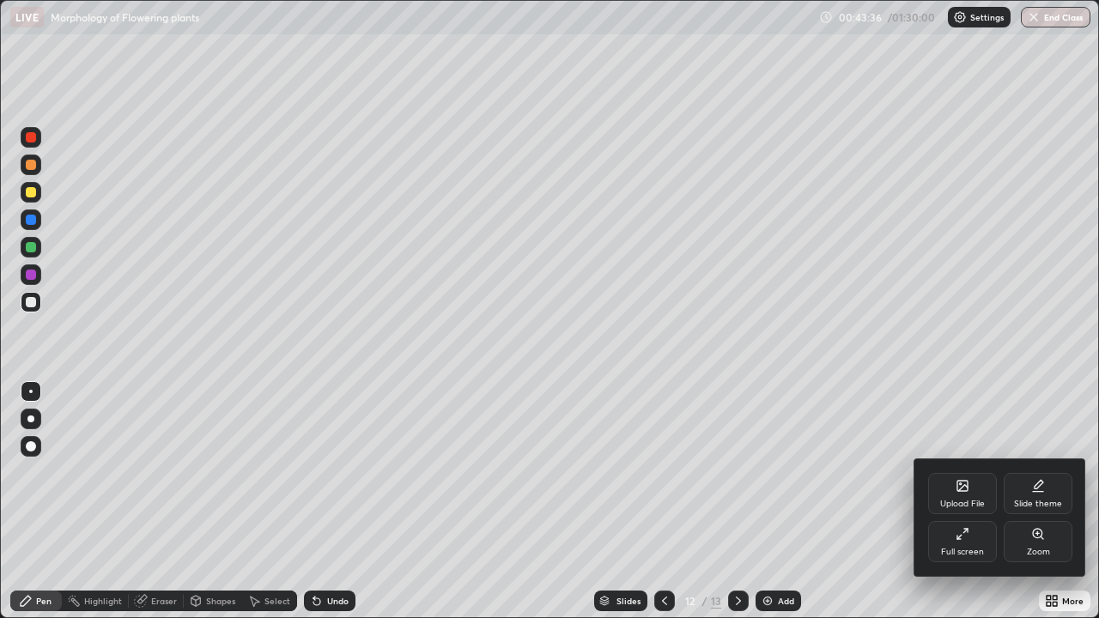
click at [959, 501] on div "Full screen" at bounding box center [962, 552] width 43 height 9
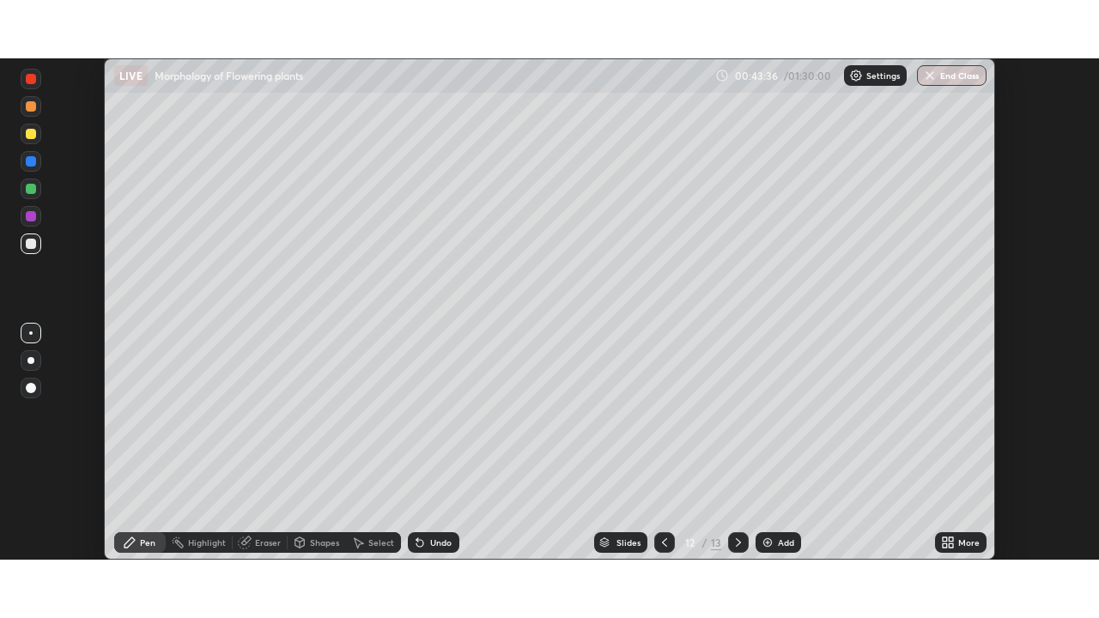
scroll to position [85369, 84771]
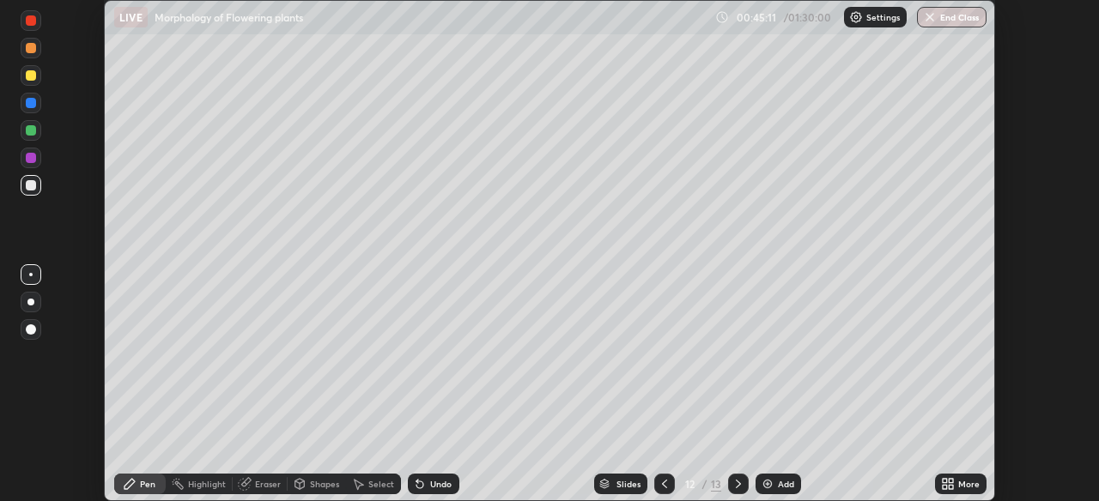
click at [955, 483] on div "More" at bounding box center [961, 484] width 52 height 21
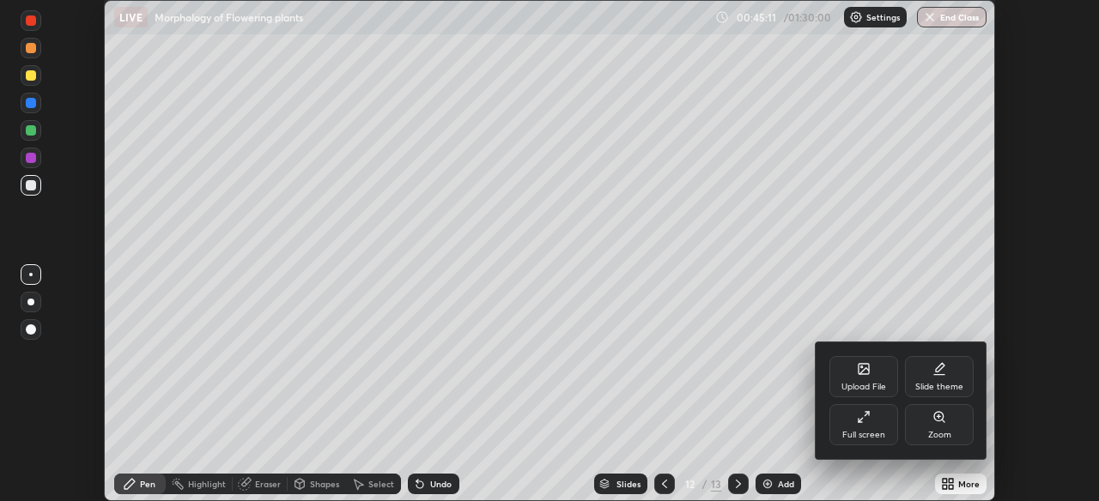
click at [866, 434] on div "Full screen" at bounding box center [863, 435] width 43 height 9
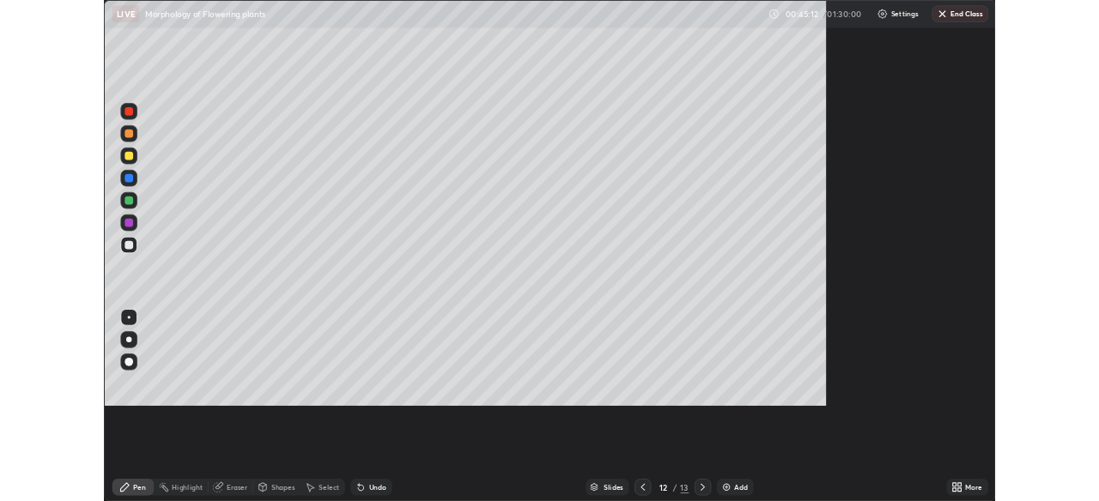
scroll to position [618, 1099]
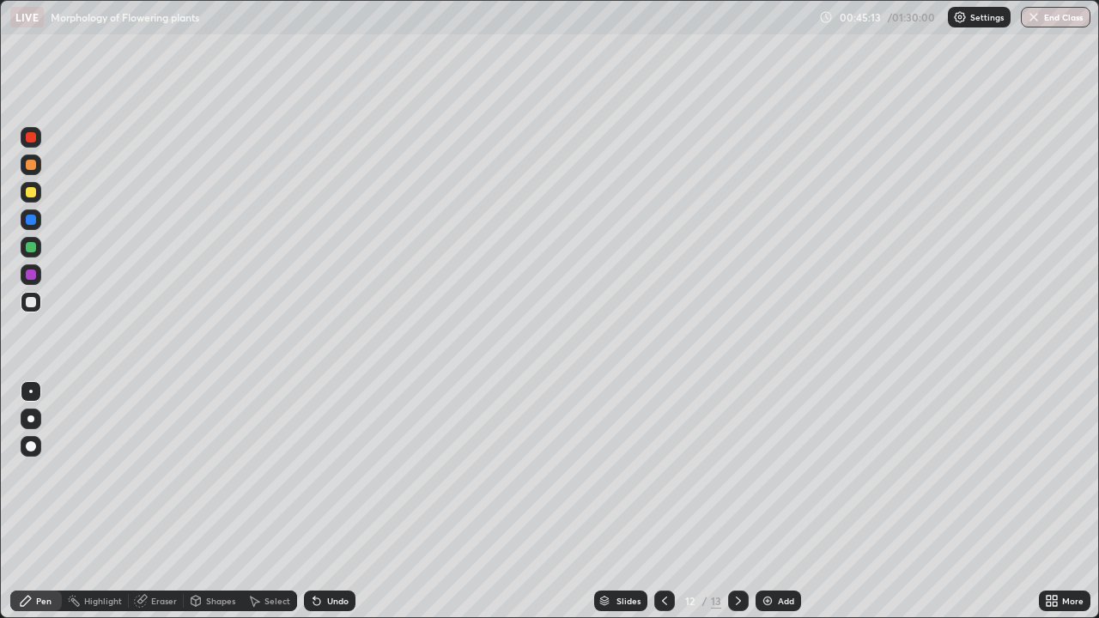
click at [787, 501] on div "Add" at bounding box center [786, 601] width 16 height 9
click at [32, 191] on div at bounding box center [31, 192] width 10 height 10
click at [29, 302] on div at bounding box center [31, 302] width 10 height 10
click at [767, 501] on img at bounding box center [768, 601] width 14 height 14
click at [27, 192] on div at bounding box center [31, 192] width 10 height 10
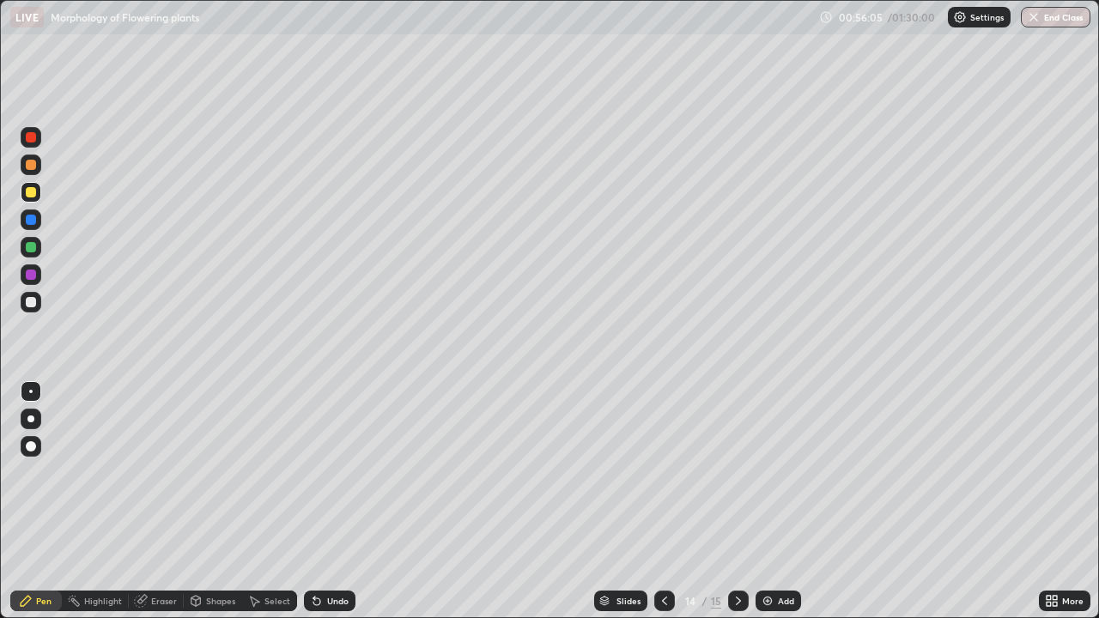
click at [763, 501] on img at bounding box center [768, 601] width 14 height 14
click at [34, 298] on div at bounding box center [31, 302] width 10 height 10
click at [34, 242] on div at bounding box center [31, 247] width 21 height 21
click at [35, 308] on div at bounding box center [31, 302] width 21 height 21
click at [1048, 501] on icon at bounding box center [1049, 604] width 4 height 4
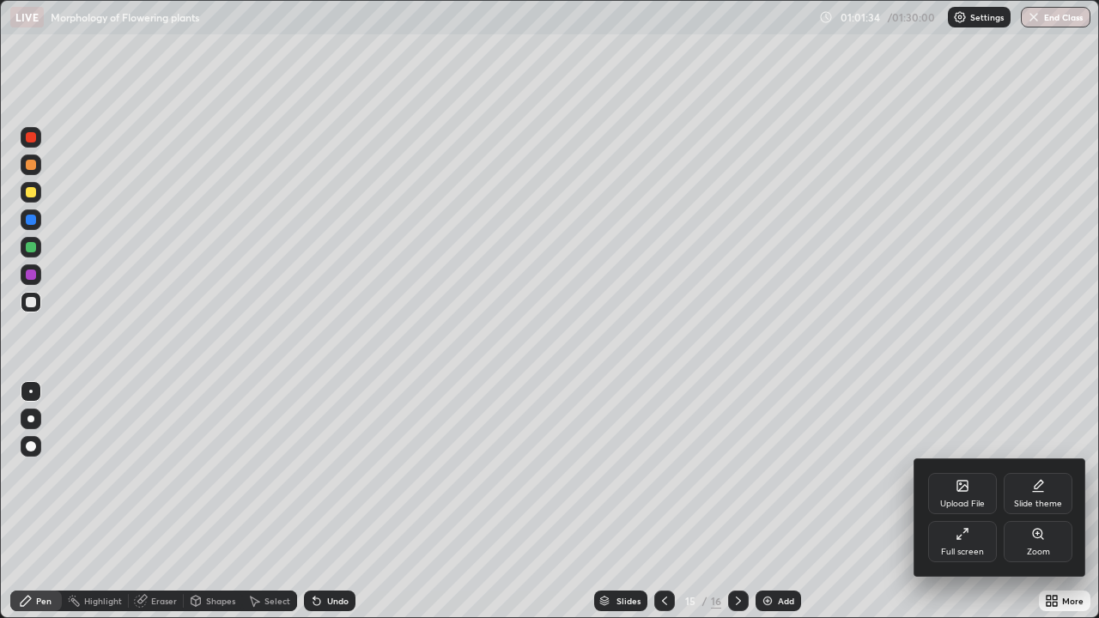
click at [957, 501] on div "Full screen" at bounding box center [962, 552] width 43 height 9
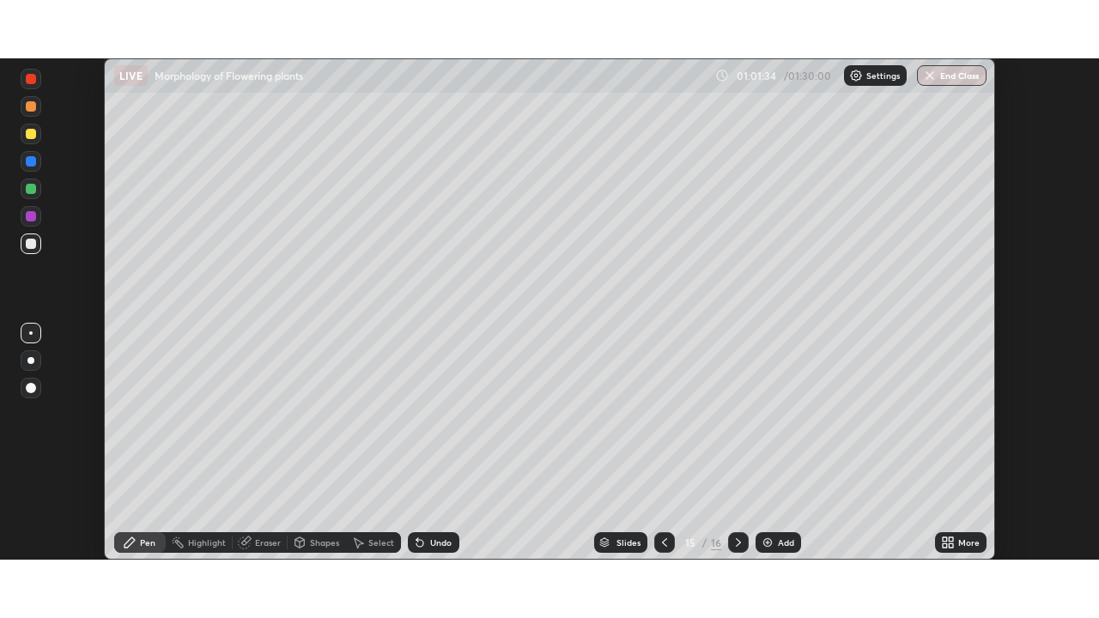
scroll to position [85369, 84771]
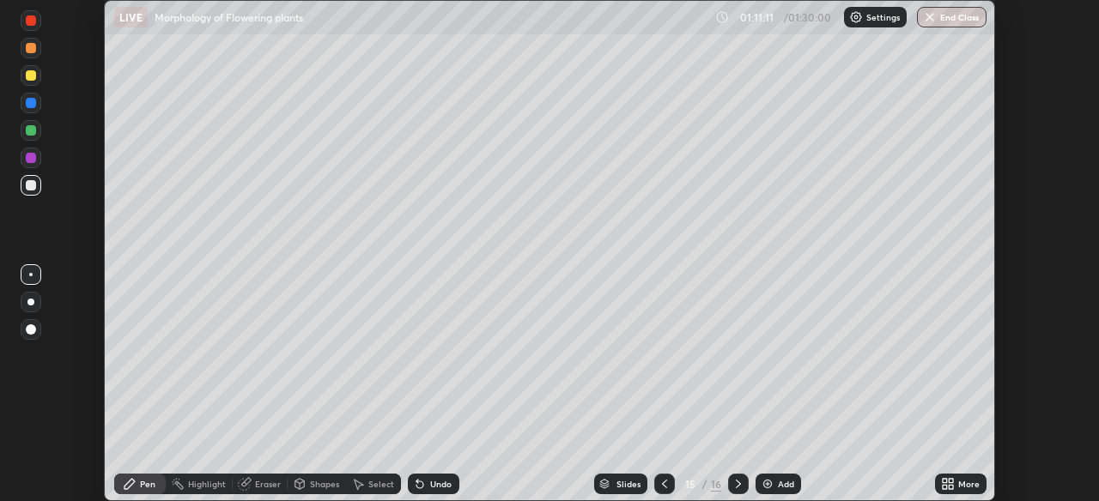
click at [944, 483] on icon at bounding box center [945, 481] width 4 height 4
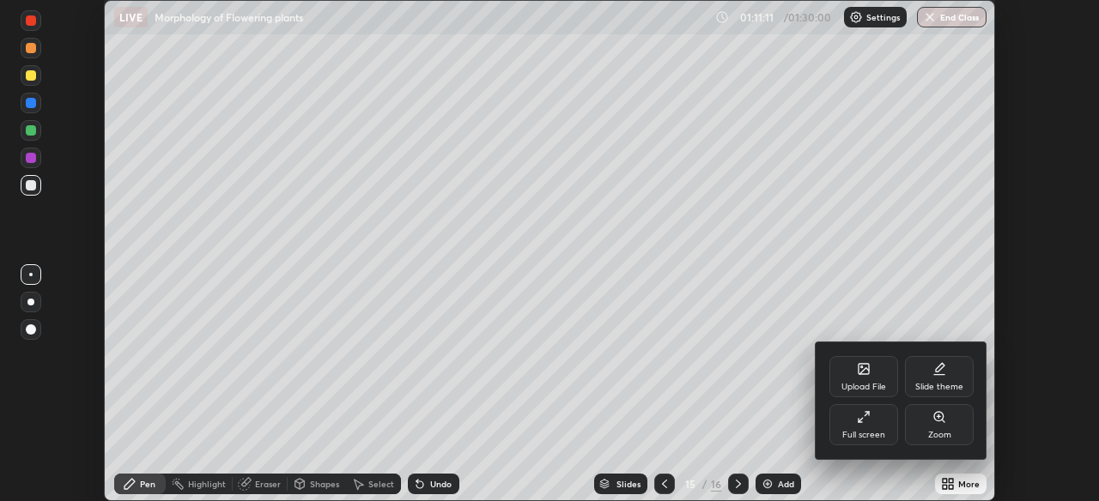
click at [857, 433] on div "Full screen" at bounding box center [863, 435] width 43 height 9
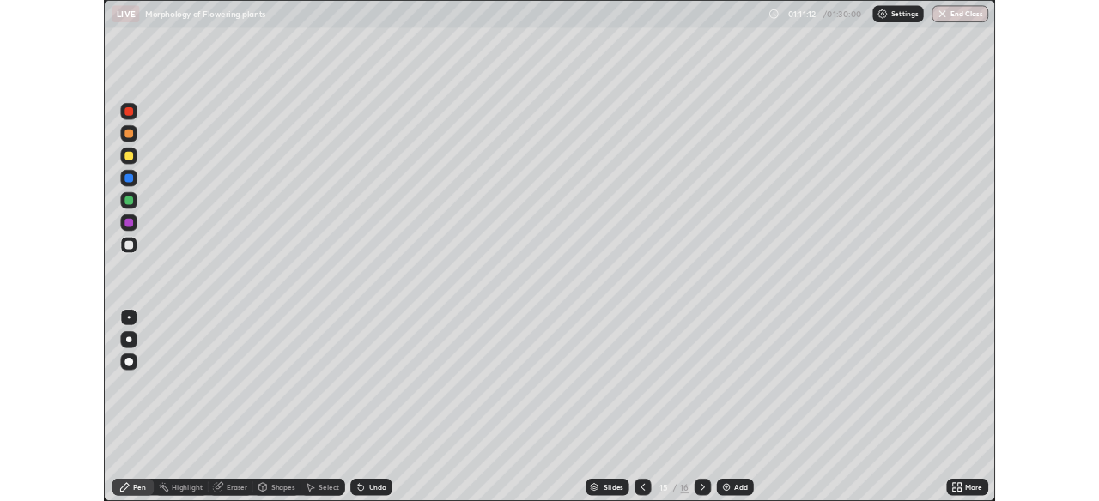
scroll to position [618, 1099]
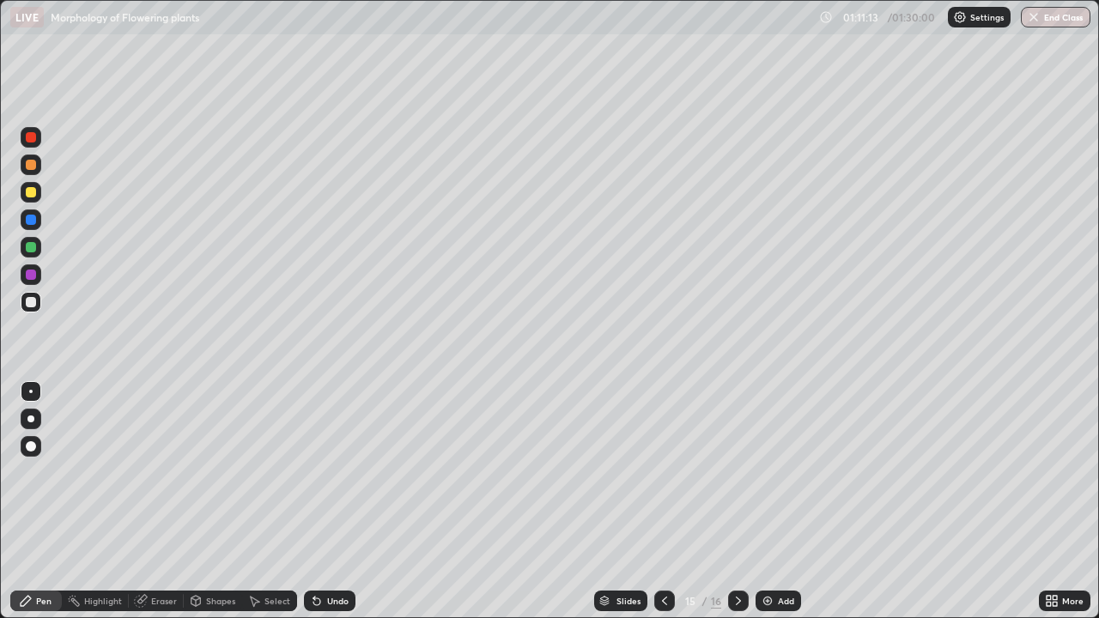
click at [769, 501] on img at bounding box center [768, 601] width 14 height 14
click at [37, 194] on div at bounding box center [31, 192] width 21 height 21
click at [1050, 501] on icon at bounding box center [1049, 604] width 4 height 4
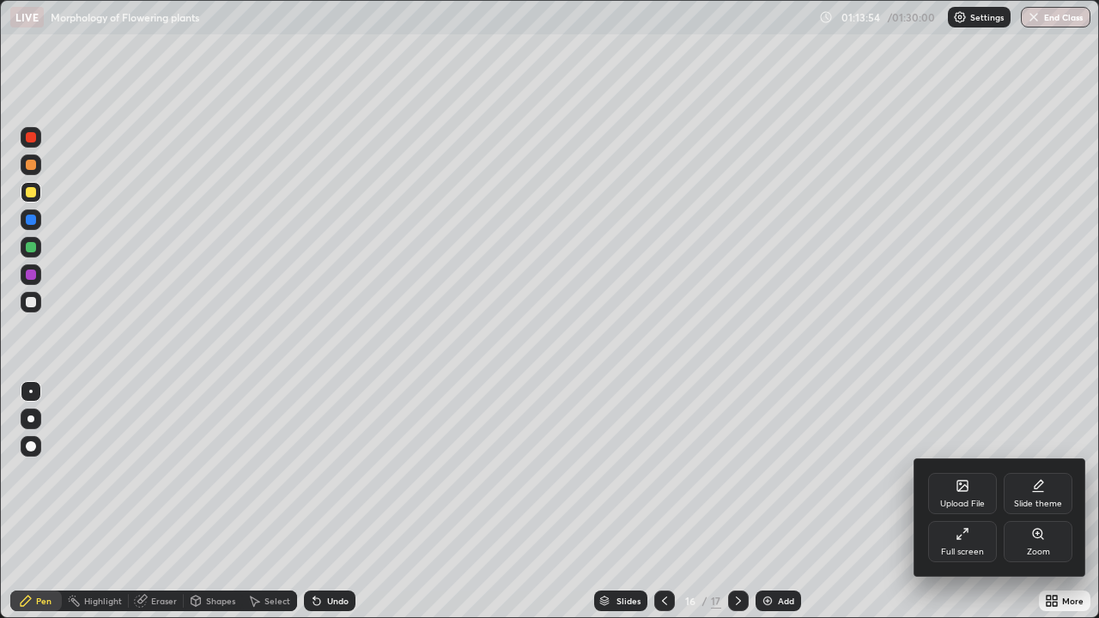
click at [951, 501] on div "Full screen" at bounding box center [962, 552] width 43 height 9
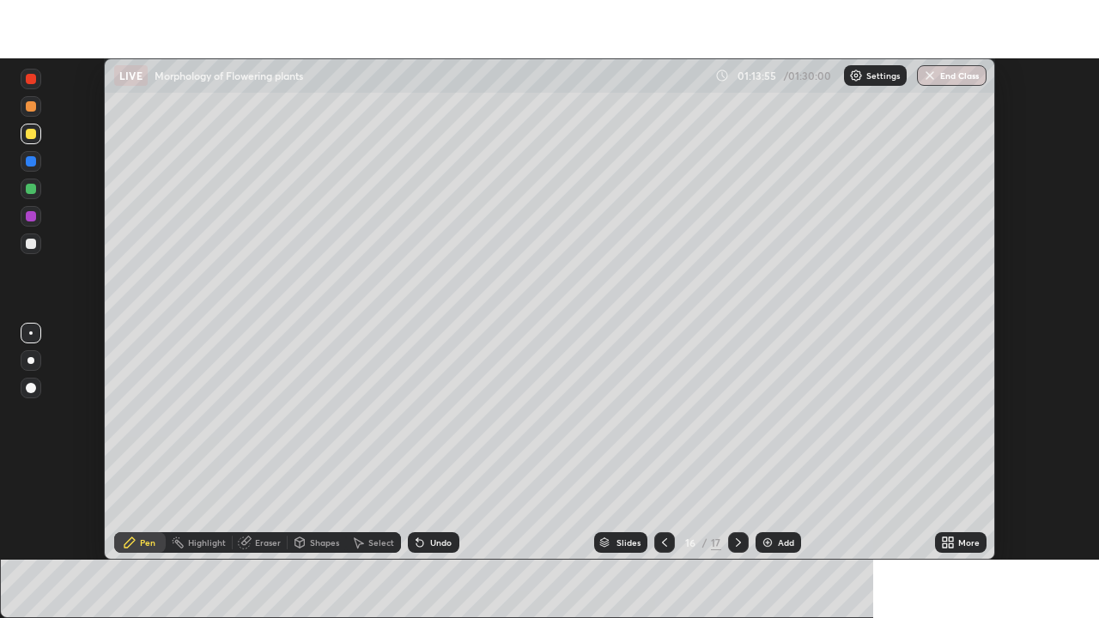
scroll to position [85369, 84771]
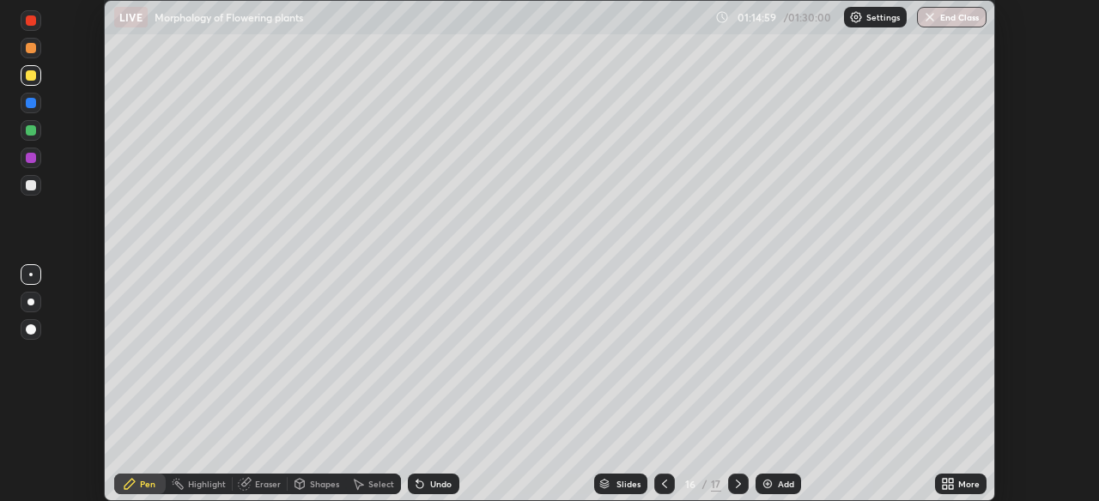
click at [958, 485] on div "More" at bounding box center [968, 484] width 21 height 9
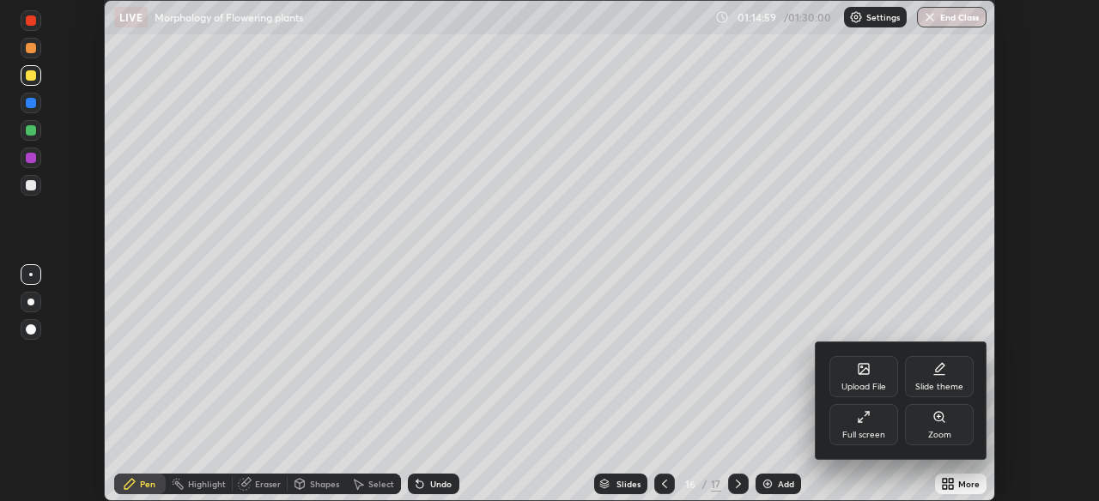
click at [872, 428] on div "Full screen" at bounding box center [864, 424] width 69 height 41
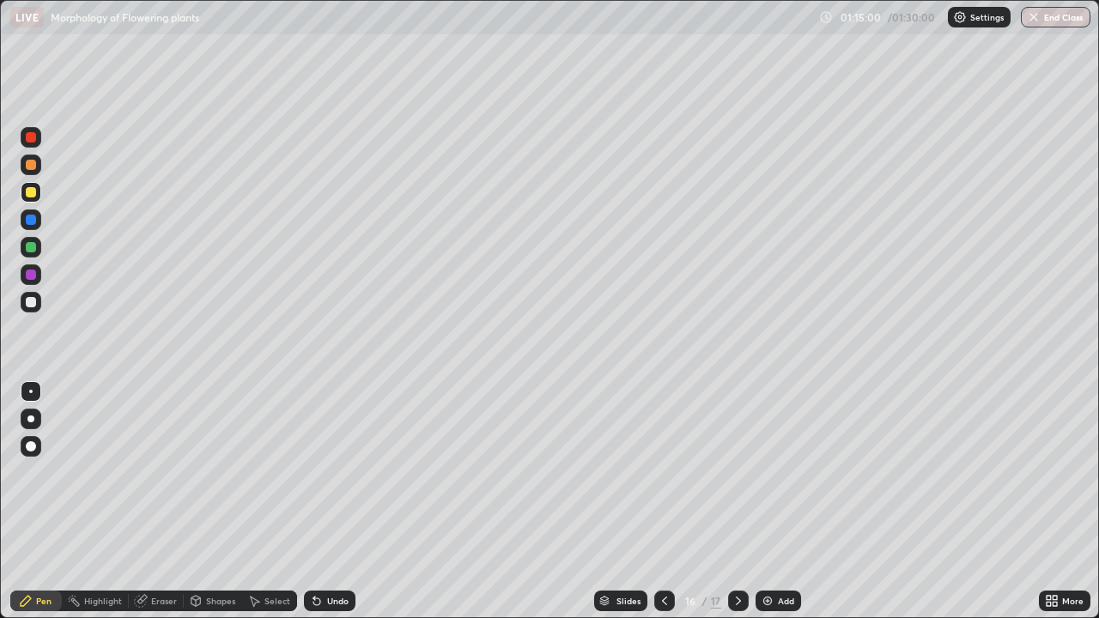
scroll to position [618, 1099]
click at [778, 501] on div "Add" at bounding box center [786, 601] width 16 height 9
click at [34, 249] on div at bounding box center [31, 247] width 10 height 10
click at [31, 193] on div at bounding box center [31, 192] width 10 height 10
click at [31, 166] on div at bounding box center [31, 165] width 10 height 10
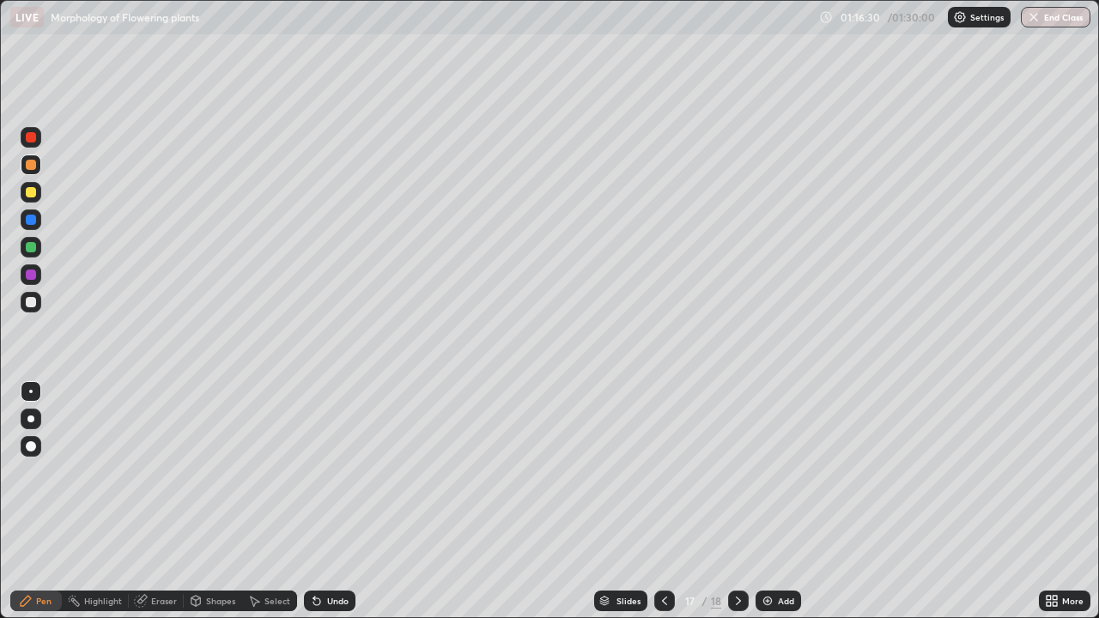
click at [34, 301] on div at bounding box center [31, 302] width 10 height 10
click at [302, 501] on div "Undo" at bounding box center [326, 601] width 58 height 34
click at [771, 501] on img at bounding box center [768, 601] width 14 height 14
click at [33, 222] on div at bounding box center [31, 220] width 10 height 10
click at [766, 501] on div "Add" at bounding box center [779, 601] width 46 height 21
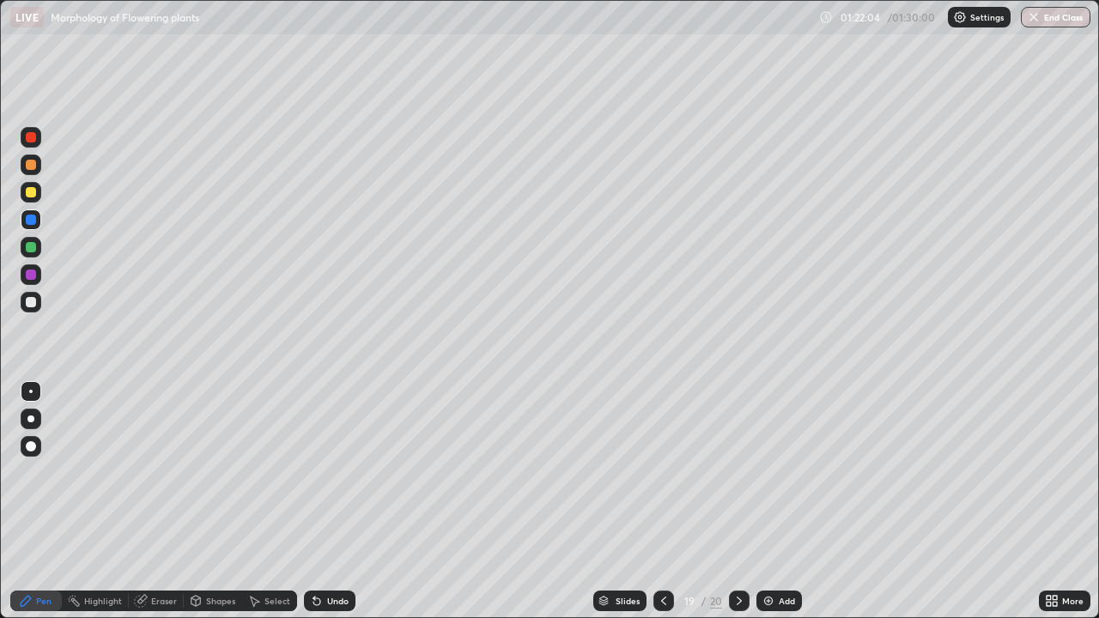
click at [37, 248] on div at bounding box center [31, 247] width 21 height 21
click at [662, 501] on icon at bounding box center [664, 601] width 14 height 14
click at [32, 192] on div at bounding box center [31, 192] width 10 height 10
click at [38, 302] on div at bounding box center [31, 302] width 21 height 21
click at [24, 186] on div at bounding box center [31, 192] width 21 height 21
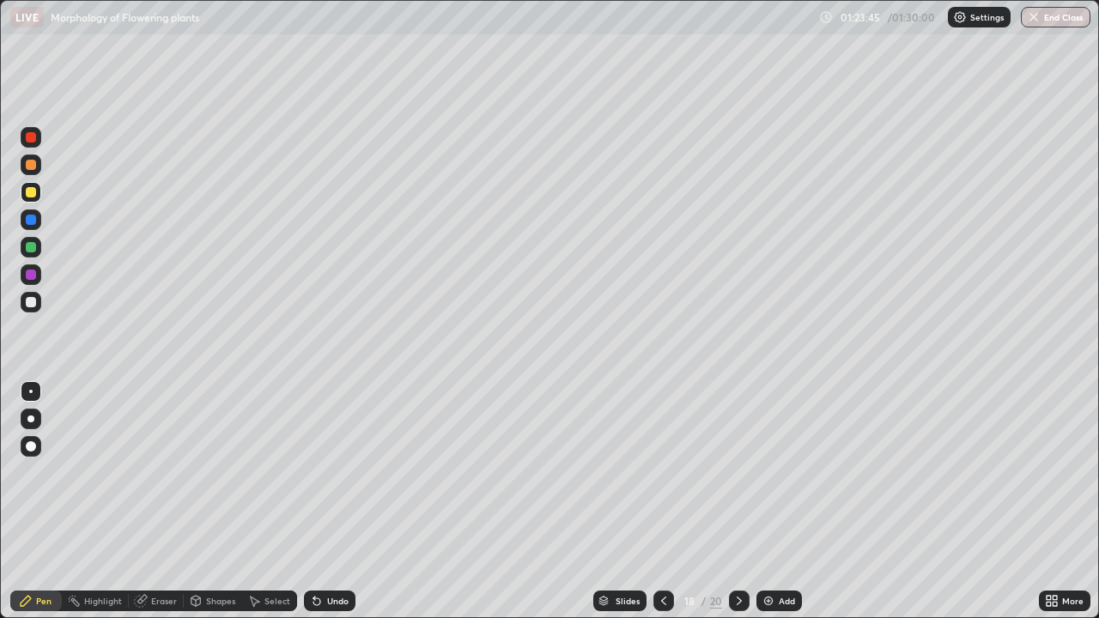
click at [37, 299] on div at bounding box center [31, 302] width 21 height 21
click at [1041, 23] on button "End Class" at bounding box center [1057, 17] width 68 height 21
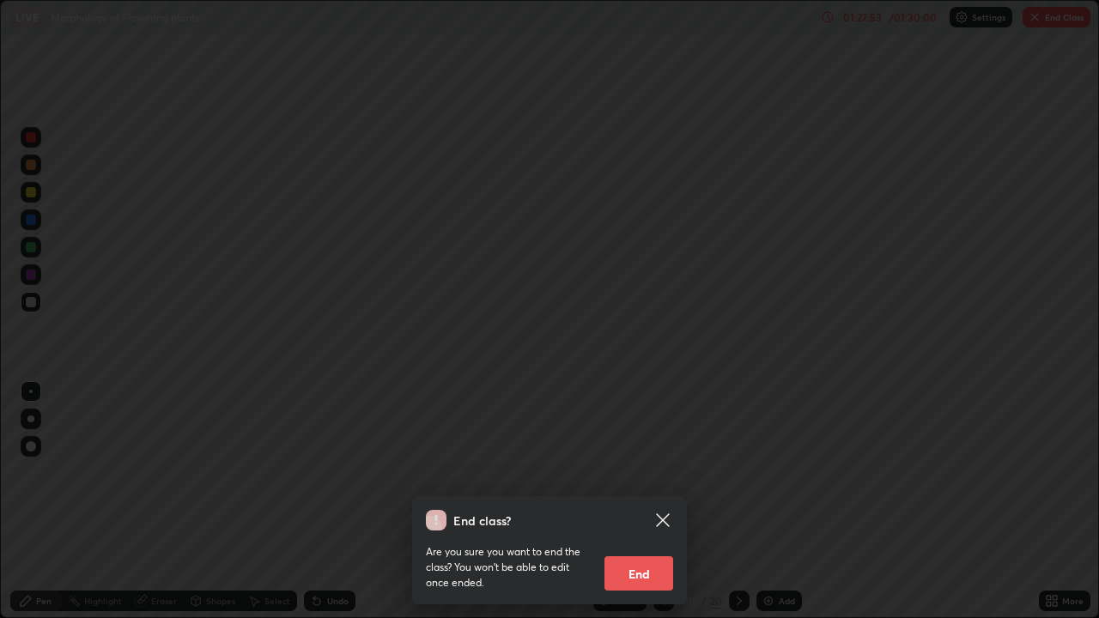
click at [640, 501] on button "End" at bounding box center [639, 573] width 69 height 34
